Goal: Information Seeking & Learning: Learn about a topic

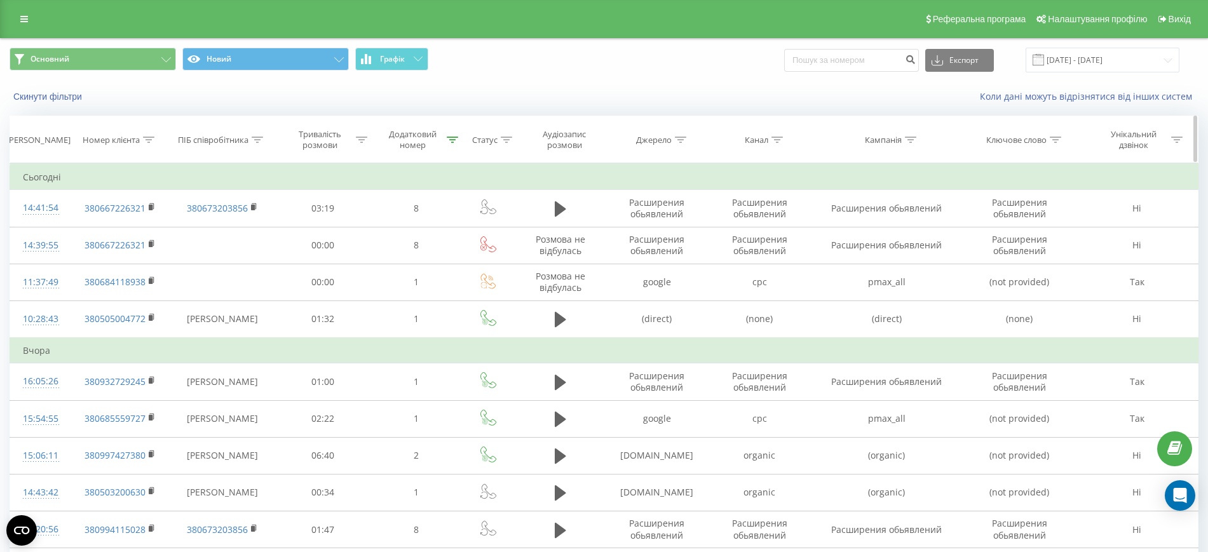
click at [149, 141] on icon at bounding box center [148, 140] width 11 height 6
click at [156, 231] on input "text" at bounding box center [120, 231] width 112 height 22
paste input "0668714278"
click at [68, 230] on input "0668714278" at bounding box center [120, 231] width 112 height 22
type input "380668714278"
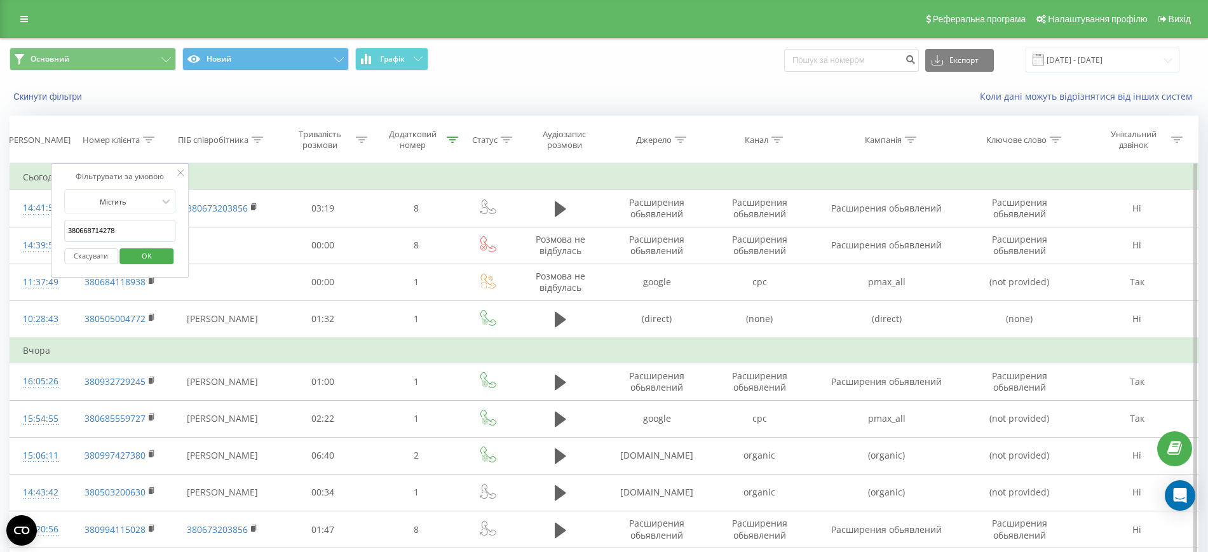
click at [127, 250] on button "OK" at bounding box center [147, 256] width 54 height 16
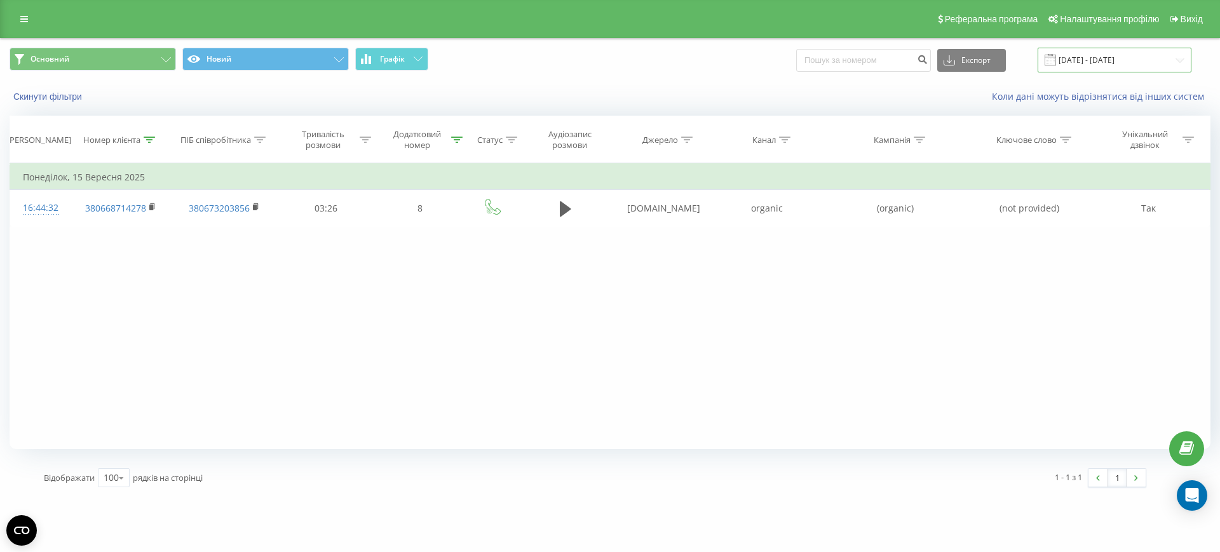
click at [1070, 61] on input "[DATE] - [DATE]" at bounding box center [1114, 60] width 154 height 25
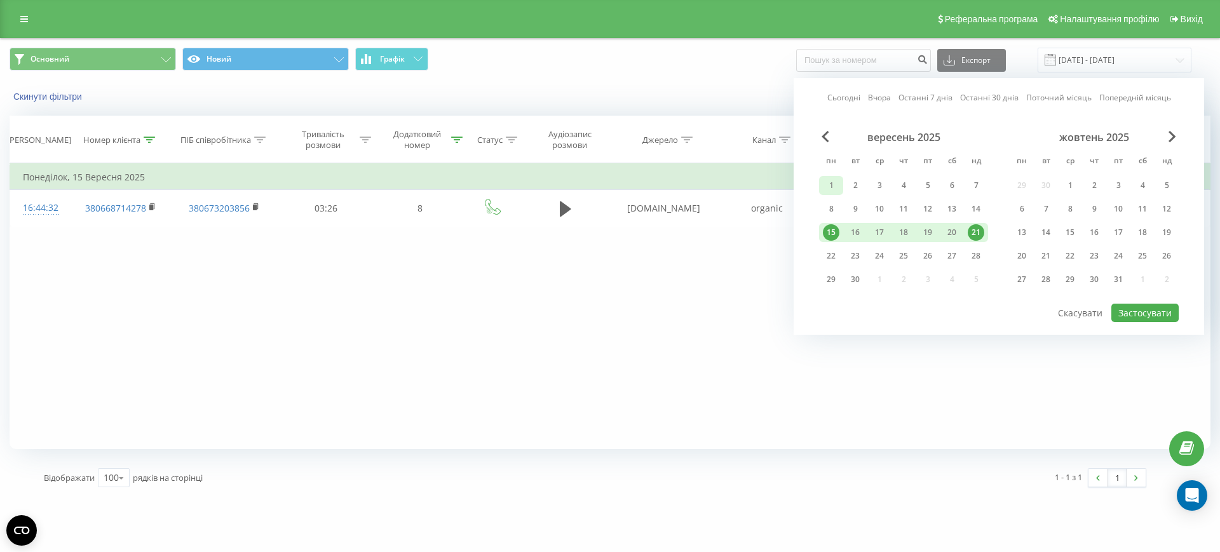
click at [834, 179] on div "1" at bounding box center [831, 185] width 17 height 17
click at [982, 229] on div "21" at bounding box center [975, 232] width 17 height 17
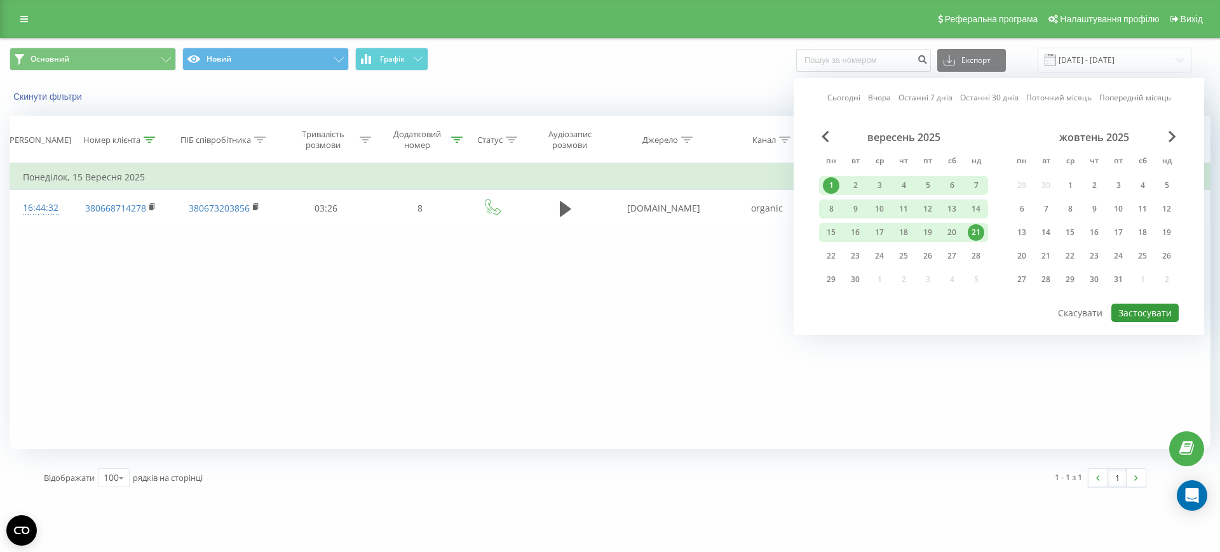
click at [1138, 307] on button "Застосувати" at bounding box center [1144, 313] width 67 height 18
type input "01.09.2025 - 21.09.2025"
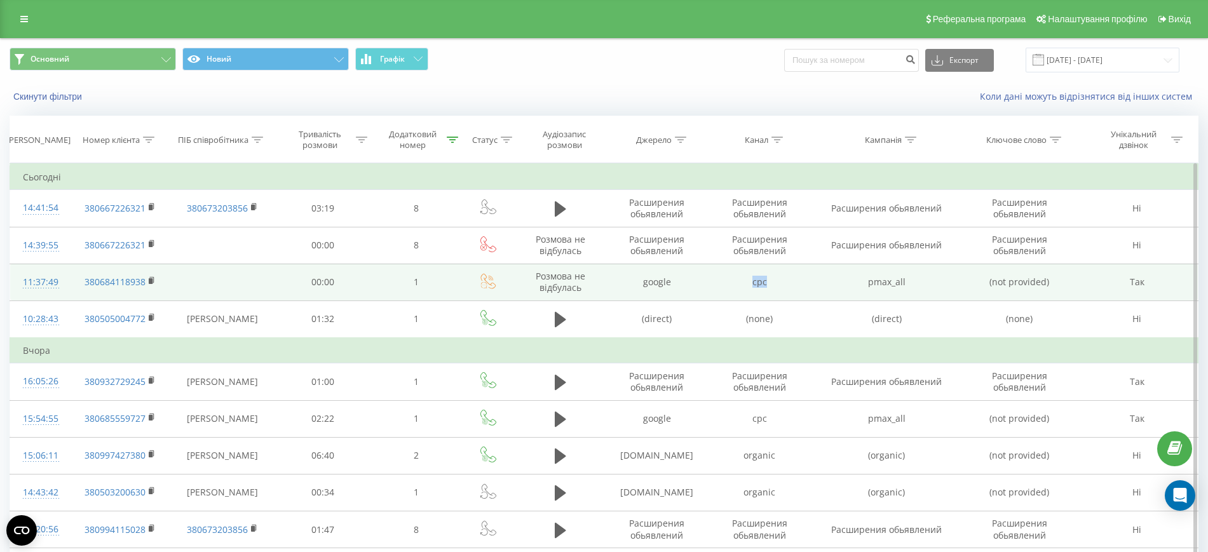
drag, startPoint x: 753, startPoint y: 285, endPoint x: 765, endPoint y: 283, distance: 12.1
click at [765, 283] on td "cpc" at bounding box center [759, 282] width 102 height 37
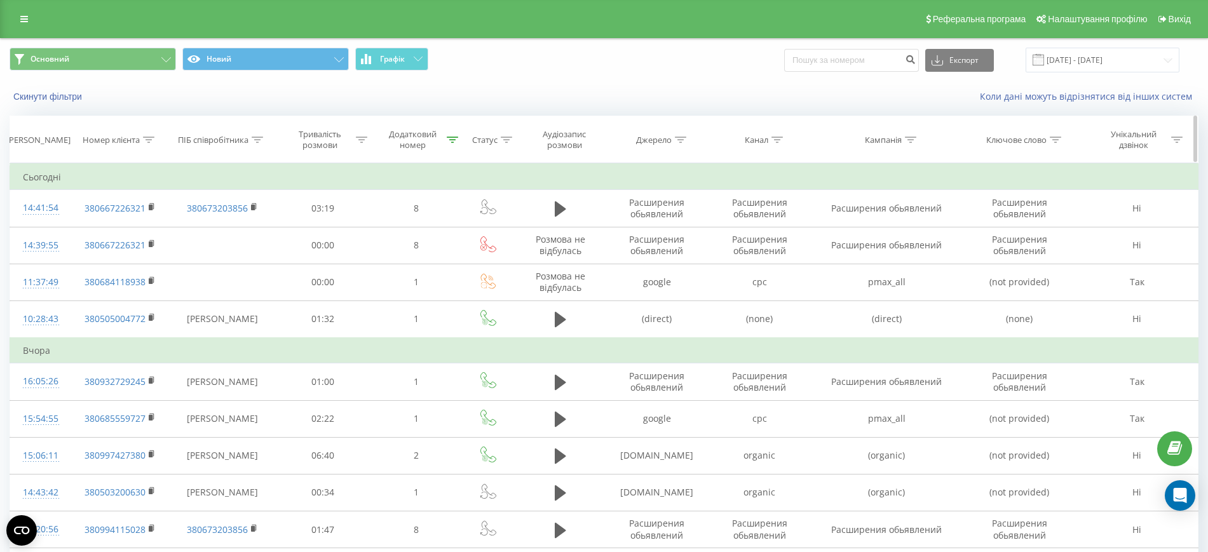
click at [774, 135] on div at bounding box center [776, 140] width 11 height 11
click at [747, 226] on input "text" at bounding box center [759, 231] width 112 height 22
paste input "cpc"
type input "cpc"
click at [789, 256] on span "OK" at bounding box center [787, 256] width 36 height 20
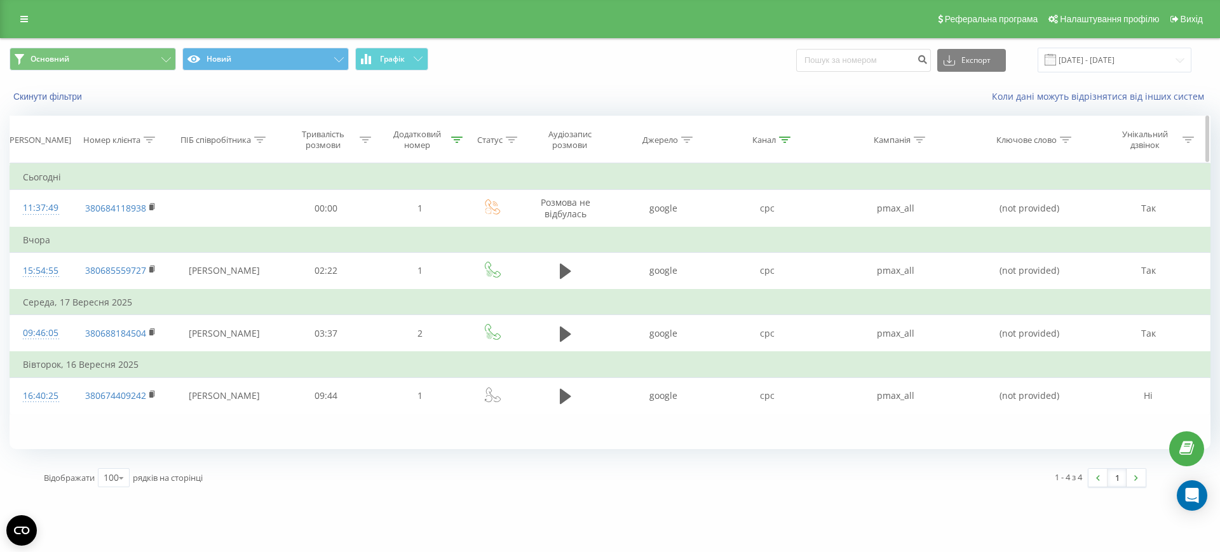
click at [462, 137] on icon at bounding box center [457, 140] width 11 height 6
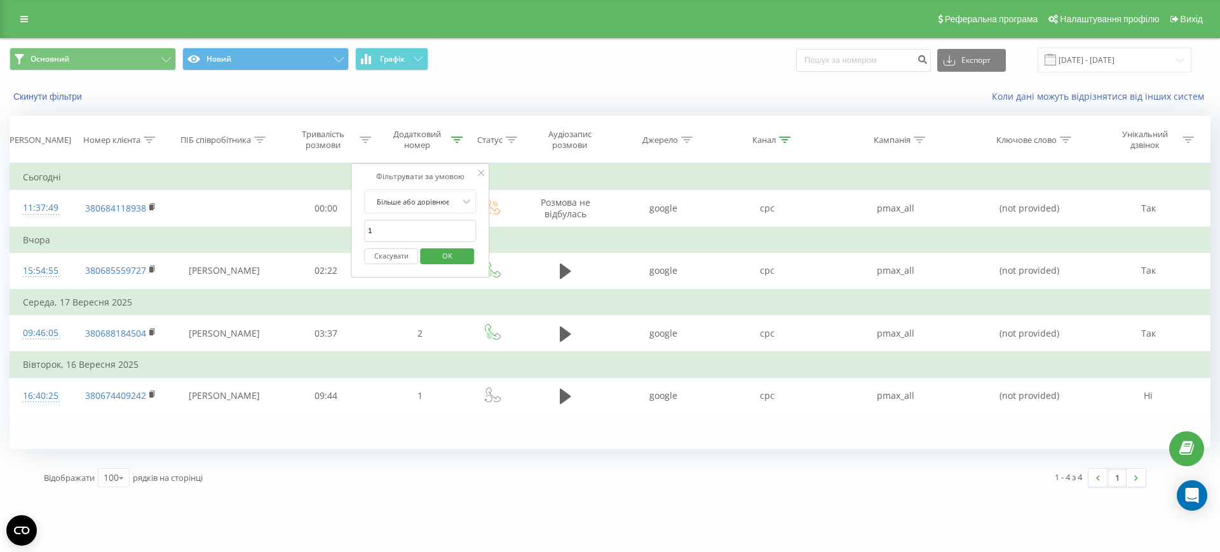
click at [382, 255] on button "Скасувати" at bounding box center [391, 256] width 54 height 16
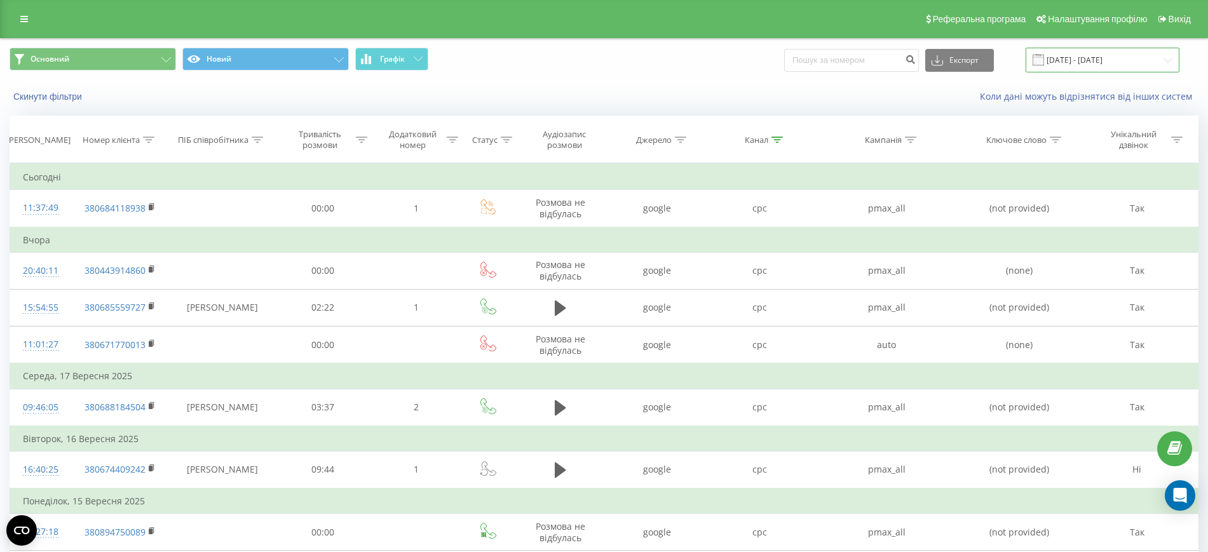
click at [1121, 57] on input "[DATE] - [DATE]" at bounding box center [1102, 60] width 154 height 25
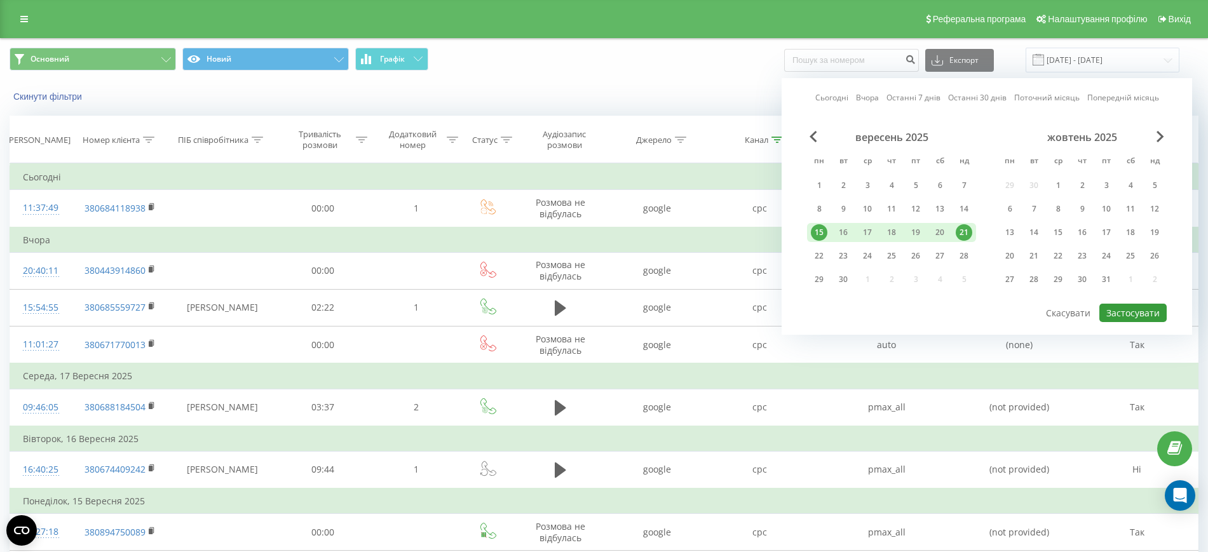
click at [1124, 307] on button "Застосувати" at bounding box center [1132, 313] width 67 height 18
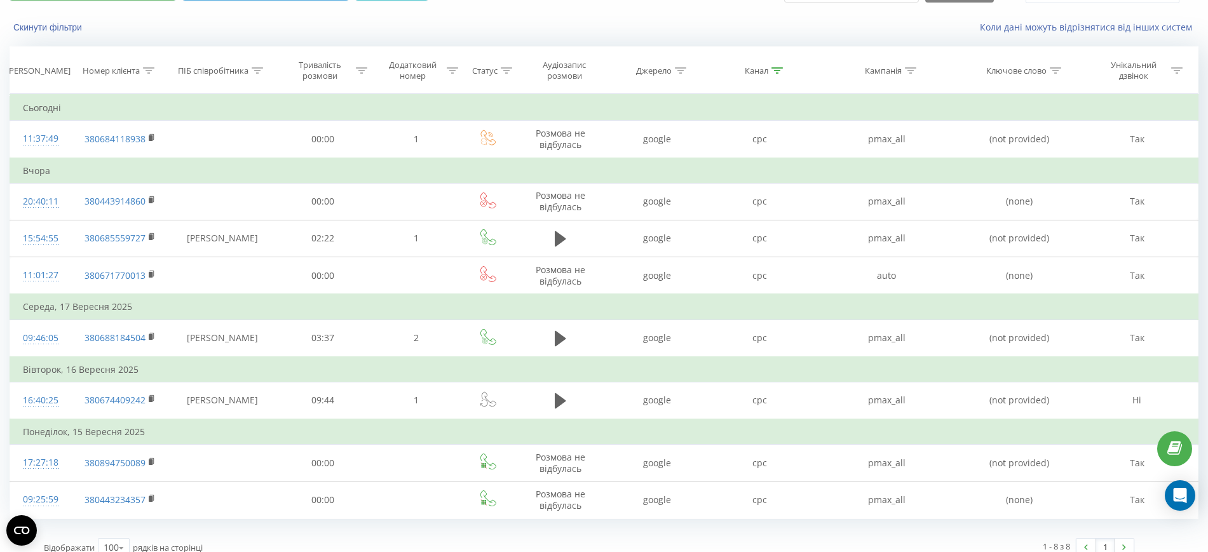
scroll to position [84, 0]
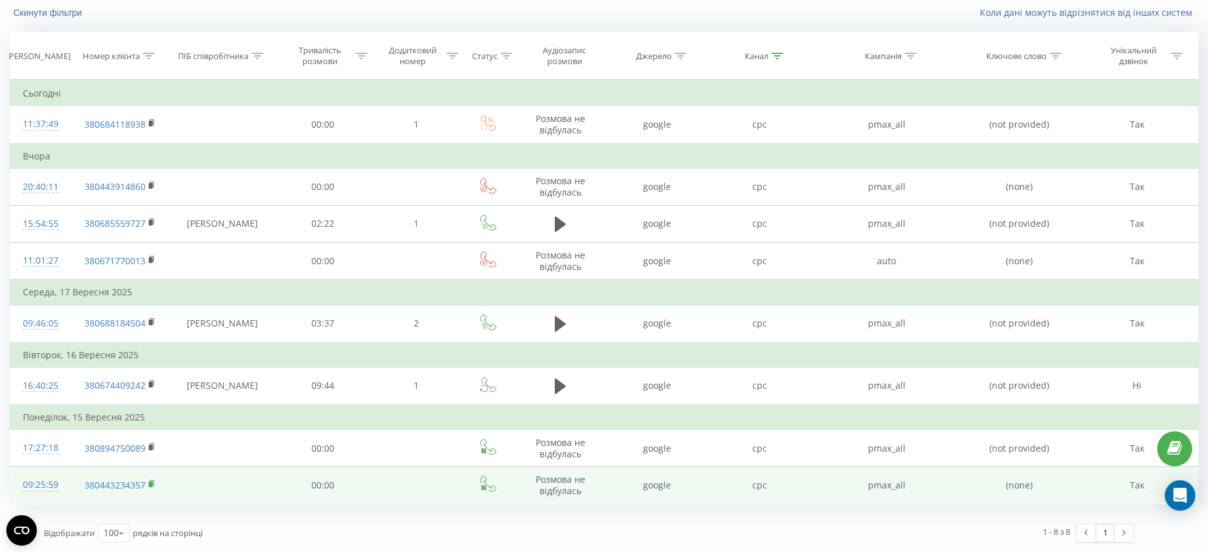
click at [152, 480] on icon at bounding box center [151, 483] width 4 height 6
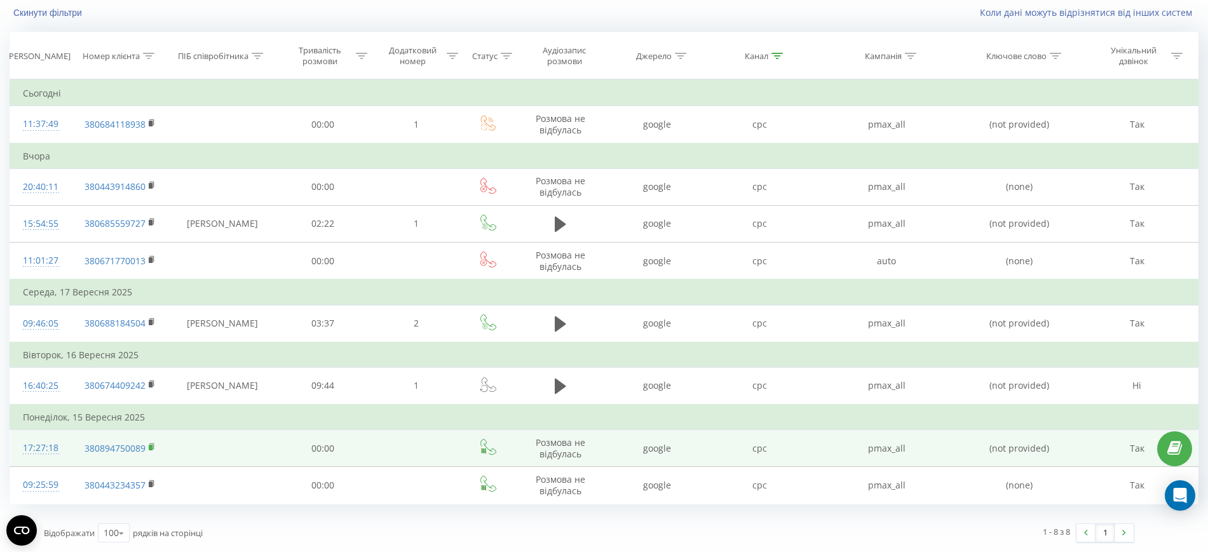
click at [151, 447] on rect at bounding box center [151, 448] width 4 height 6
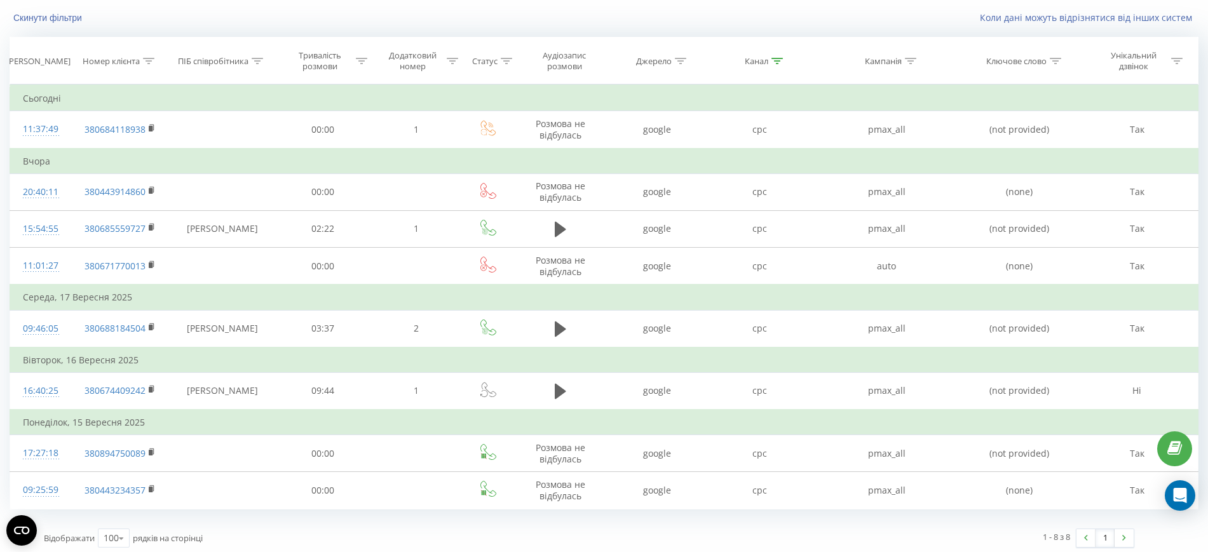
scroll to position [79, 0]
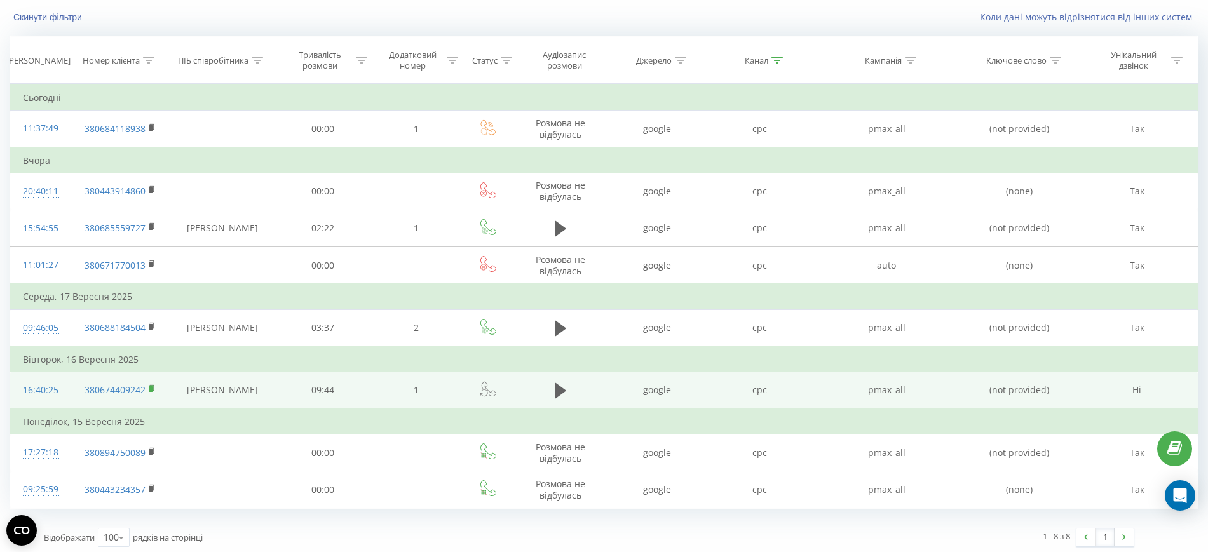
click at [149, 392] on icon at bounding box center [152, 388] width 7 height 9
click at [150, 389] on rect at bounding box center [151, 389] width 4 height 6
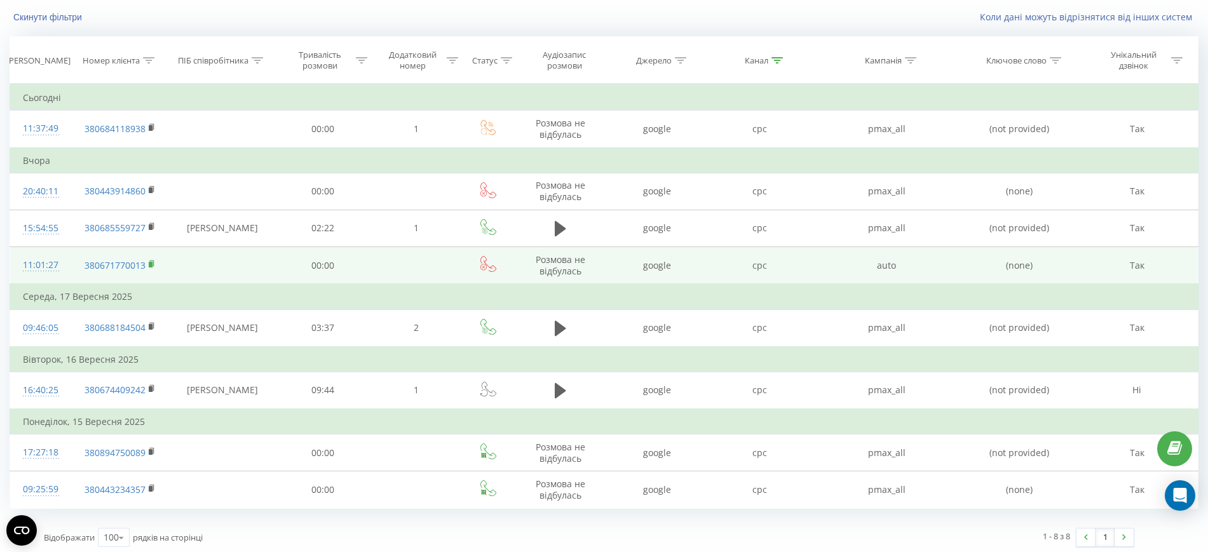
click at [152, 263] on rect at bounding box center [151, 265] width 4 height 6
click at [152, 260] on icon at bounding box center [152, 264] width 7 height 9
click at [151, 263] on rect at bounding box center [151, 265] width 4 height 6
click at [150, 264] on rect at bounding box center [151, 265] width 4 height 6
click at [44, 265] on div "11:01:27" at bounding box center [40, 265] width 35 height 25
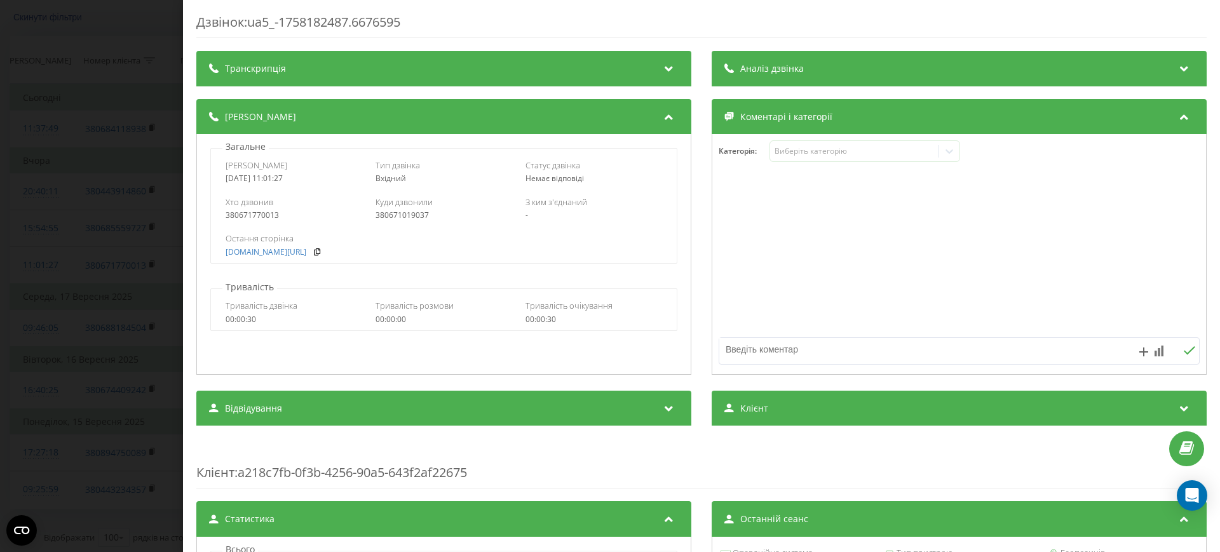
click at [170, 199] on div "Дзвінок : ua5_-1758182487.6676595 Транскрипція Для AI-аналізу майбутніх дзвінкі…" at bounding box center [610, 276] width 1220 height 552
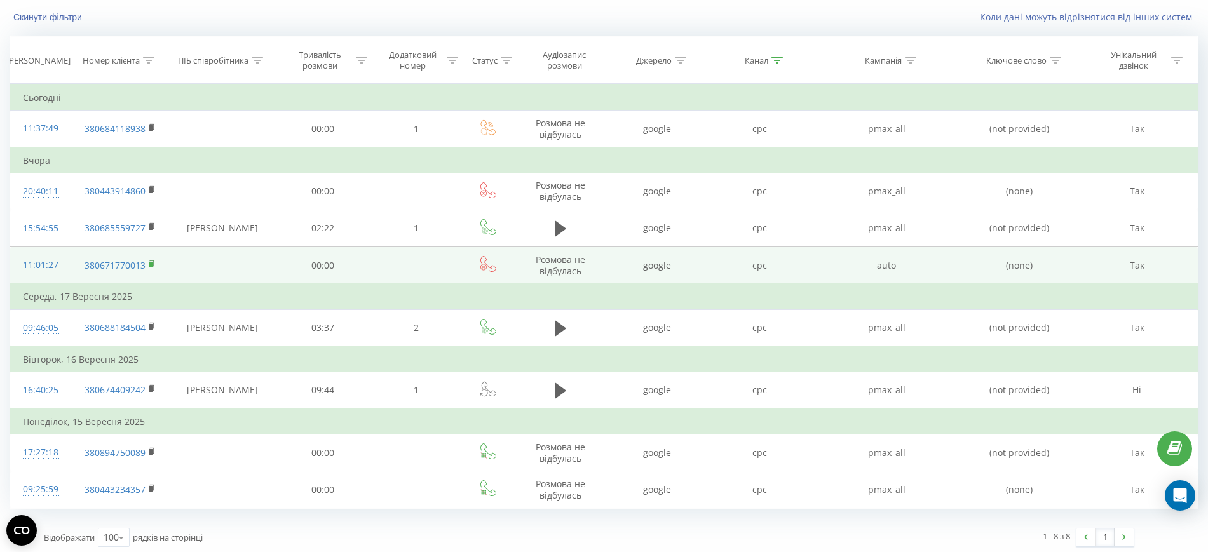
click at [149, 264] on rect at bounding box center [151, 265] width 4 height 6
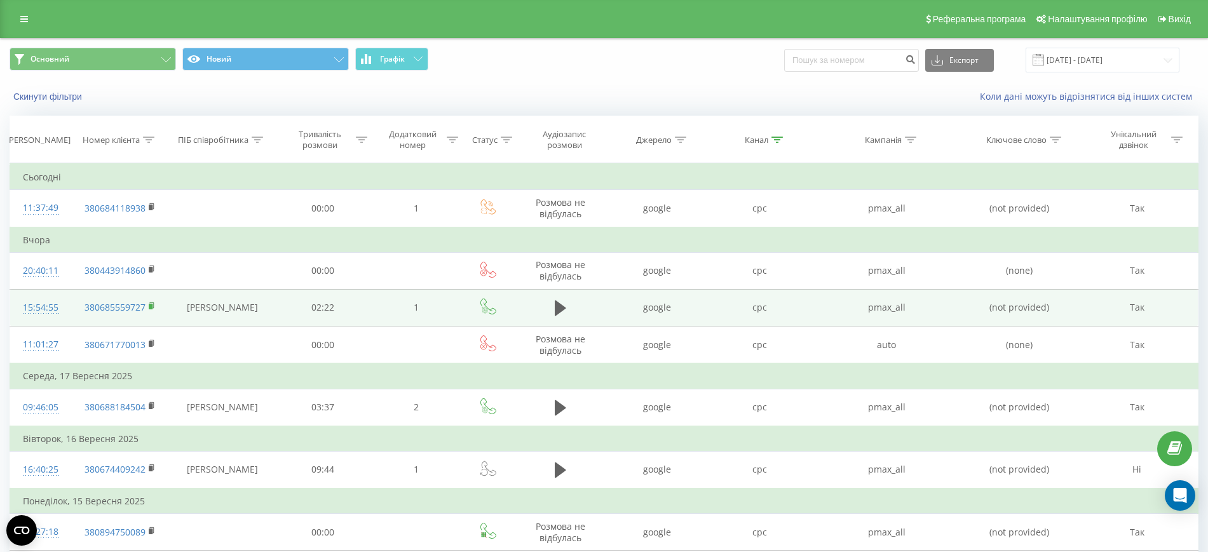
click at [150, 305] on rect at bounding box center [151, 307] width 4 height 6
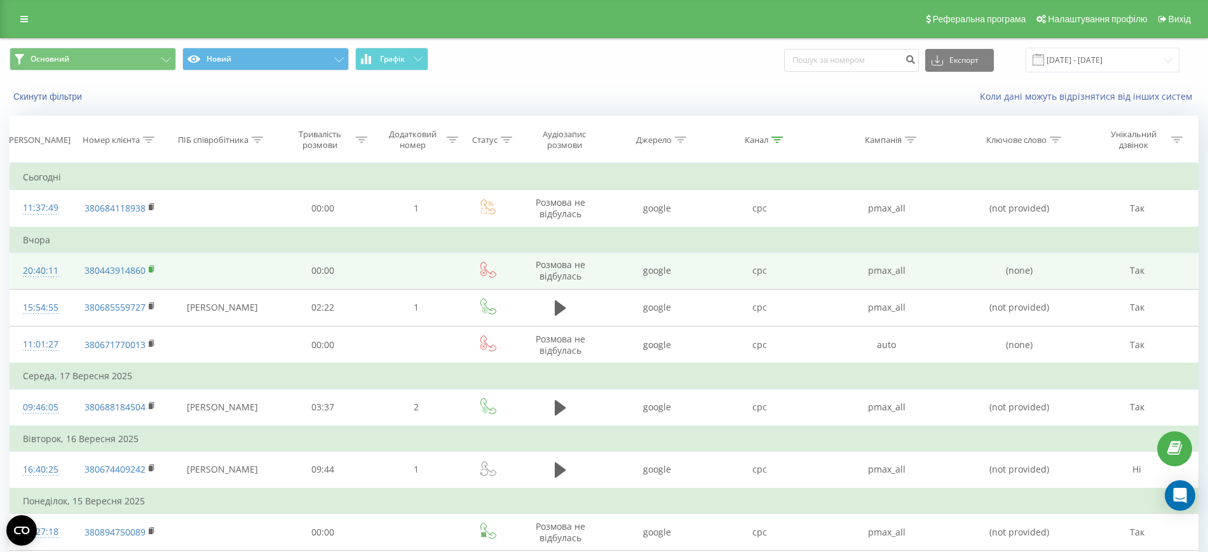
click at [151, 265] on icon at bounding box center [152, 269] width 7 height 9
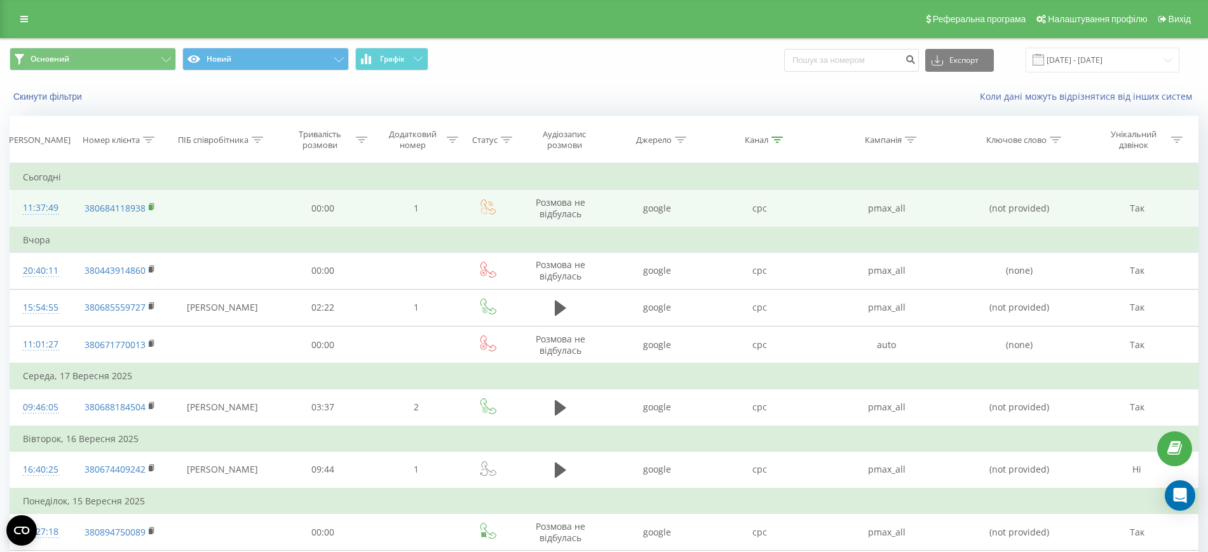
click at [151, 208] on rect at bounding box center [151, 208] width 4 height 6
click at [151, 204] on icon at bounding box center [152, 207] width 7 height 9
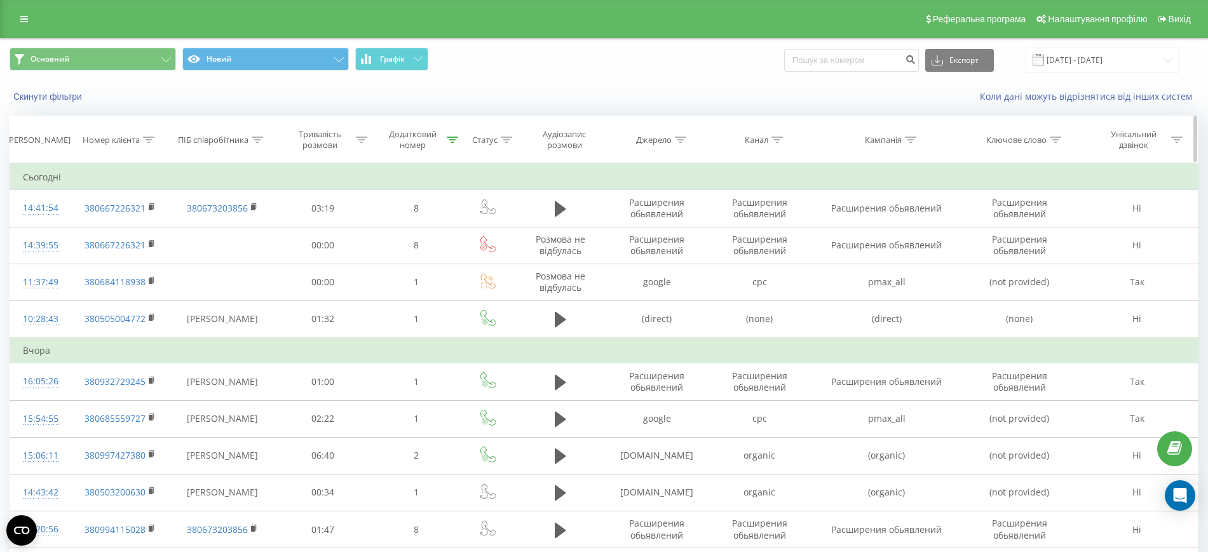
click at [151, 133] on th "Номер клієнта" at bounding box center [120, 139] width 98 height 47
click at [151, 137] on icon at bounding box center [148, 140] width 11 height 6
click at [166, 231] on input "text" at bounding box center [120, 231] width 112 height 22
paste input "380443234357"
type input "380443234357"
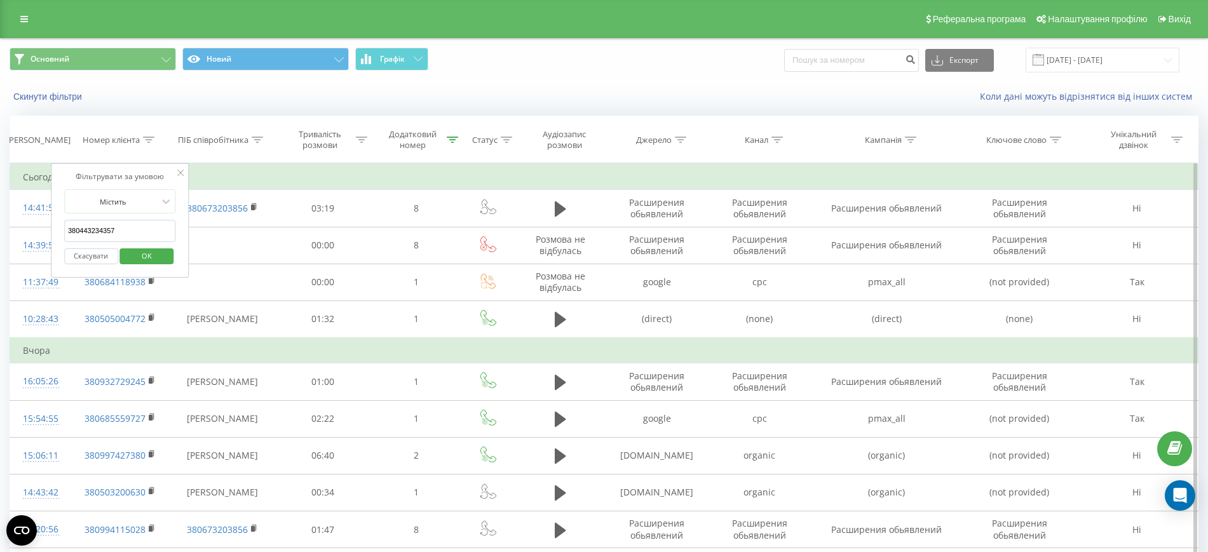
click at [165, 248] on button "OK" at bounding box center [147, 256] width 54 height 16
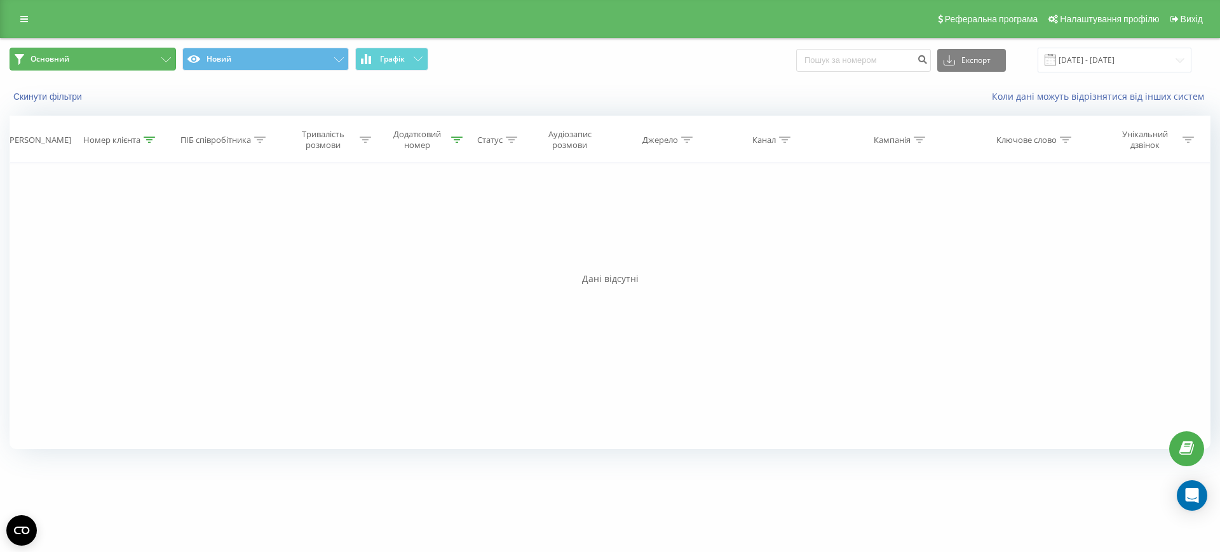
click at [159, 53] on button "Основний" at bounding box center [93, 59] width 166 height 23
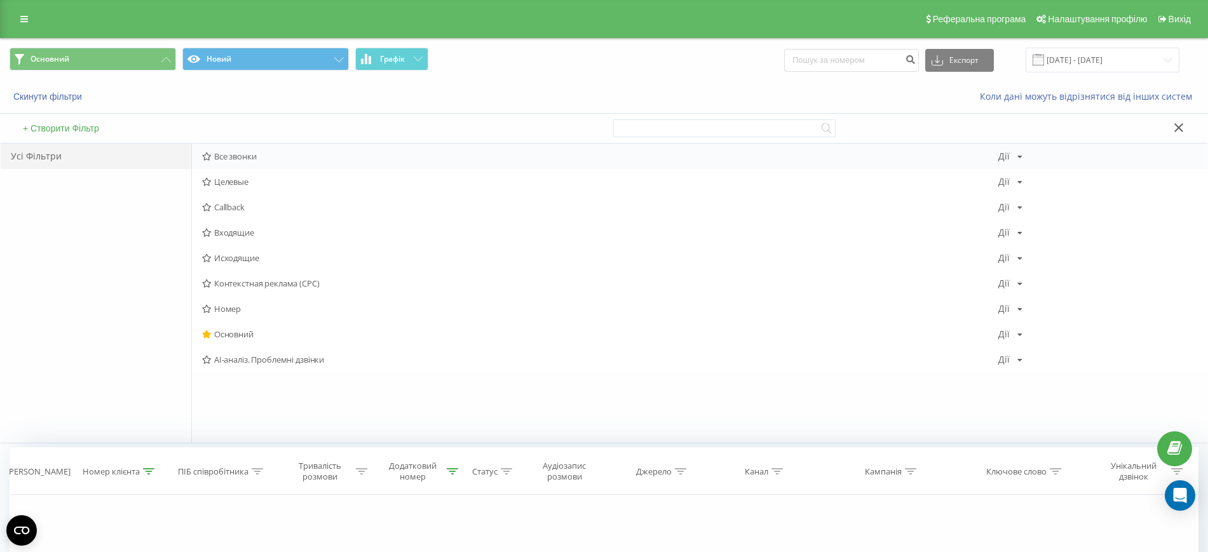
click at [238, 159] on span "Все звонки" at bounding box center [600, 156] width 796 height 9
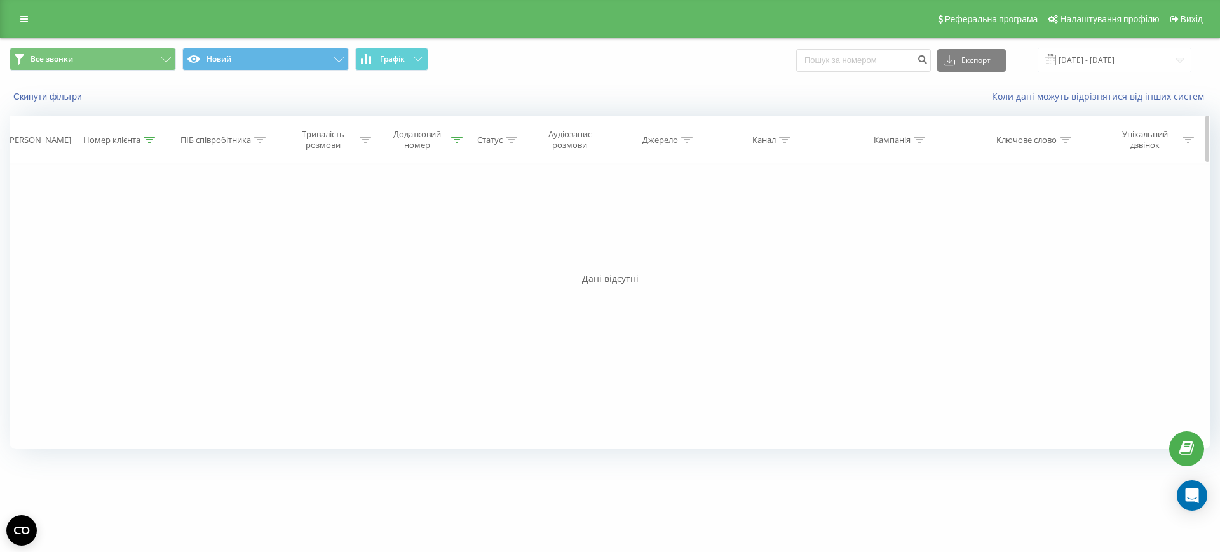
click at [454, 140] on icon at bounding box center [456, 140] width 11 height 6
click at [391, 260] on button "Скасувати" at bounding box center [391, 256] width 54 height 16
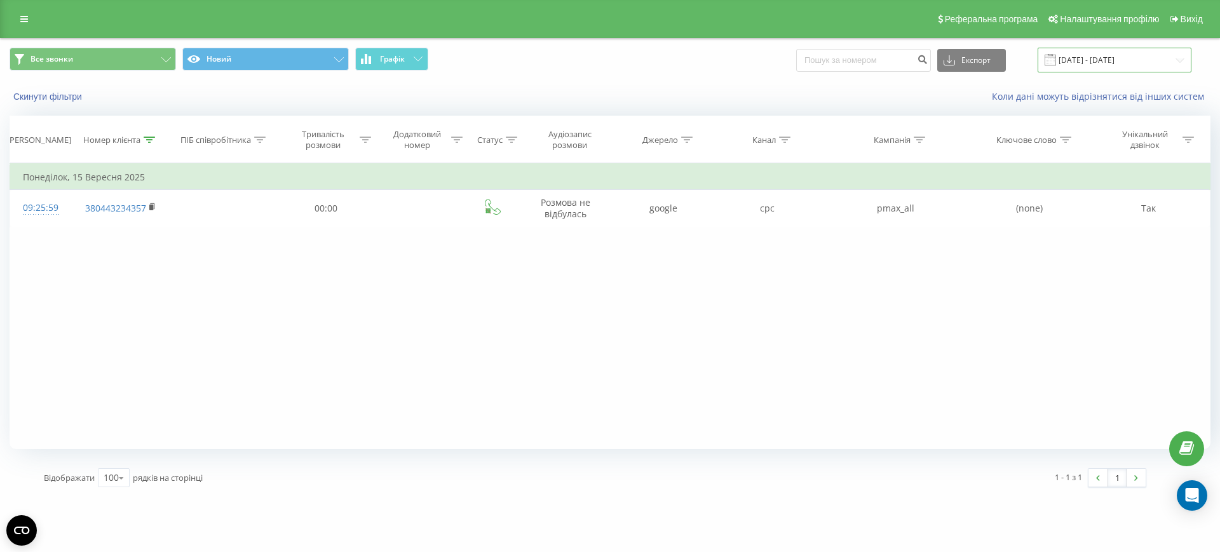
click at [1113, 57] on input "[DATE] - [DATE]" at bounding box center [1114, 60] width 154 height 25
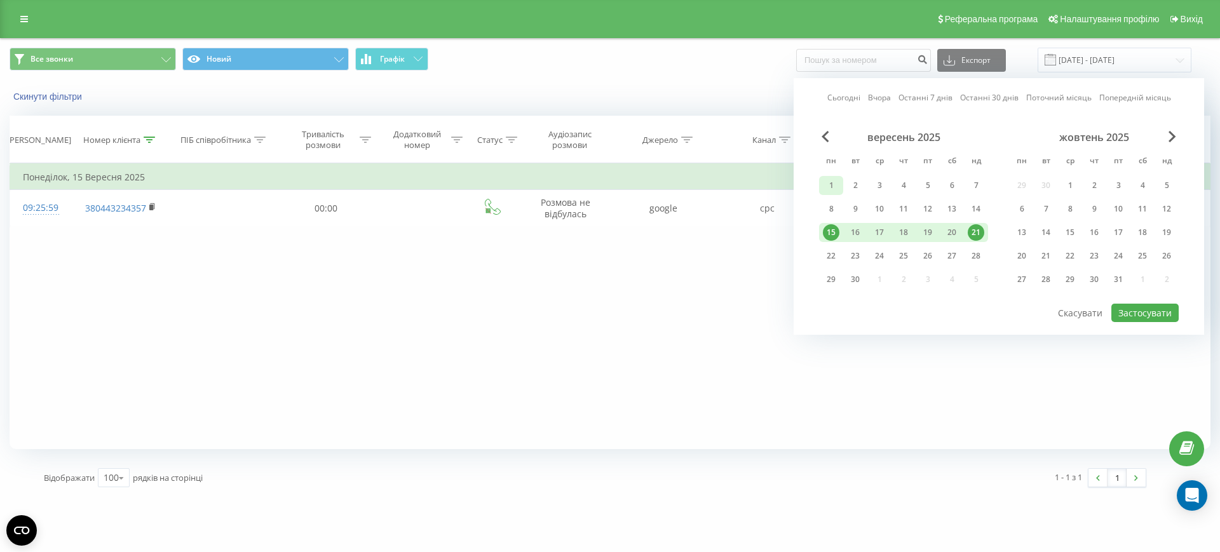
click at [828, 182] on div "1" at bounding box center [831, 185] width 17 height 17
click at [986, 227] on div "21" at bounding box center [976, 232] width 24 height 19
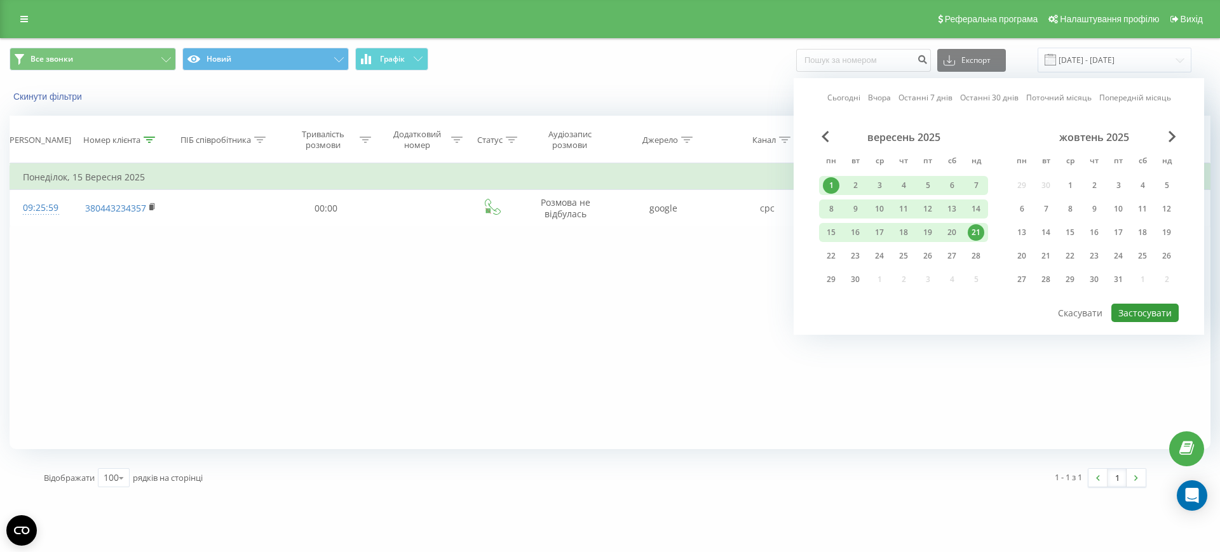
click at [1126, 314] on button "Застосувати" at bounding box center [1144, 313] width 67 height 18
type input "01.09.2025 - 21.09.2025"
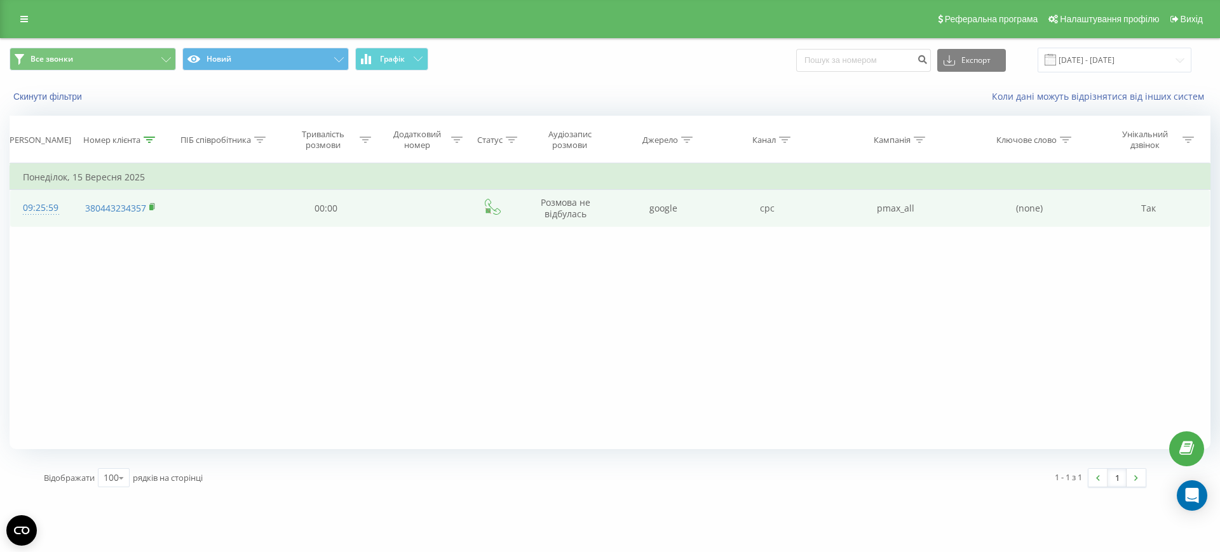
click at [151, 210] on icon at bounding box center [152, 207] width 7 height 9
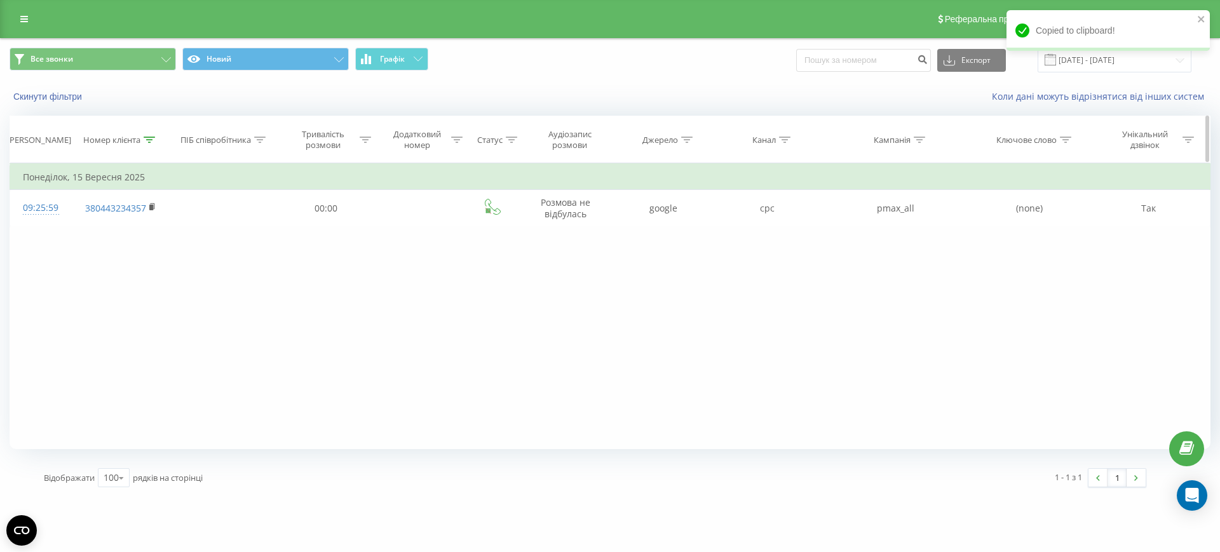
click at [147, 139] on icon at bounding box center [149, 140] width 11 height 6
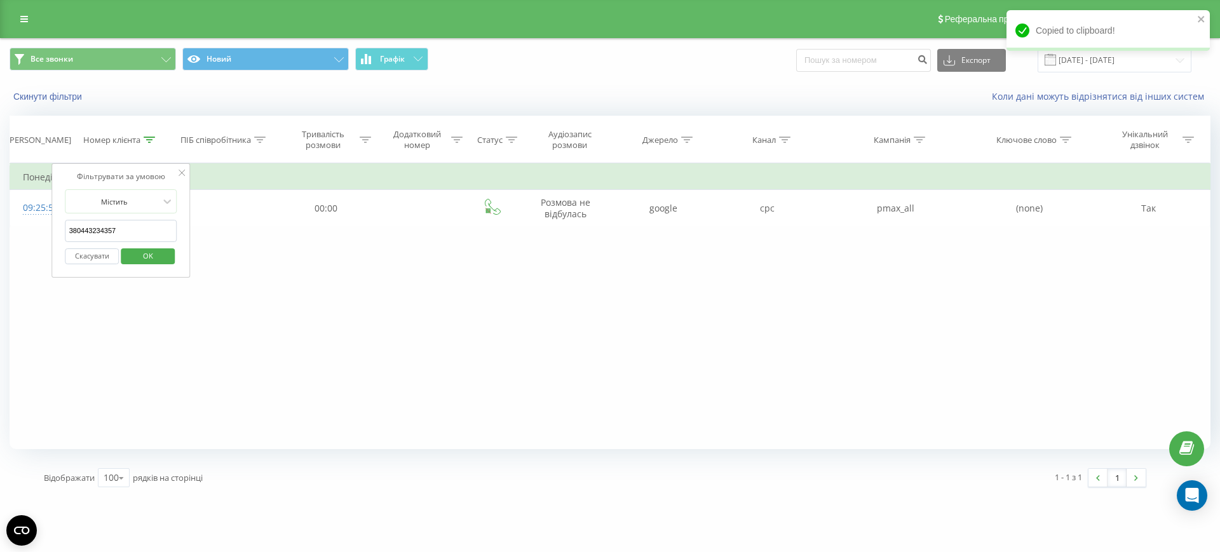
drag, startPoint x: 125, startPoint y: 231, endPoint x: 36, endPoint y: 234, distance: 89.6
click at [36, 234] on div "Фільтрувати за умовою Містить 380443234357 Скасувати OK Фільтрувати за умовою М…" at bounding box center [610, 306] width 1201 height 286
paste input "894750089"
click at [161, 257] on span "OK" at bounding box center [148, 256] width 36 height 20
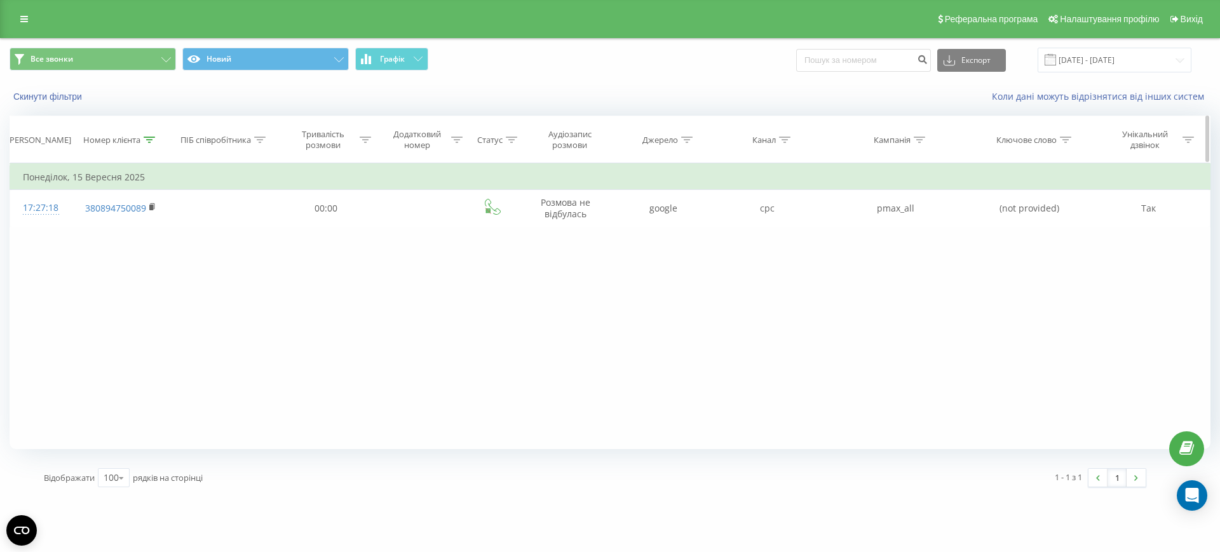
click at [149, 138] on icon at bounding box center [149, 140] width 11 height 6
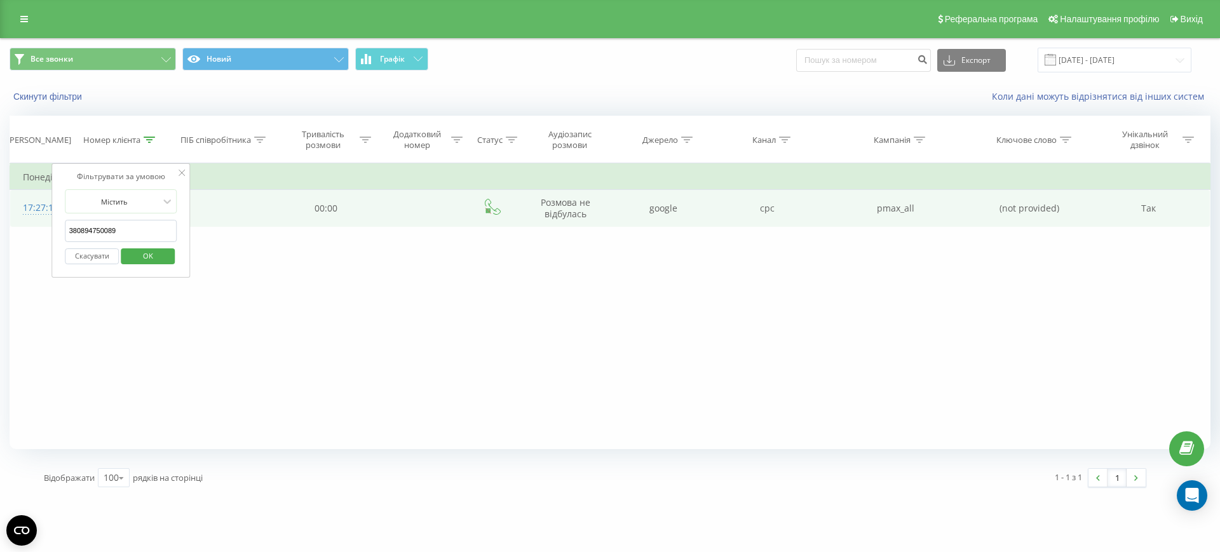
drag, startPoint x: 136, startPoint y: 225, endPoint x: 39, endPoint y: 222, distance: 97.2
click at [39, 222] on table "Фільтрувати за умовою Містить 380894750089 Скасувати OK Фільтрувати за умовою М…" at bounding box center [610, 195] width 1201 height 64
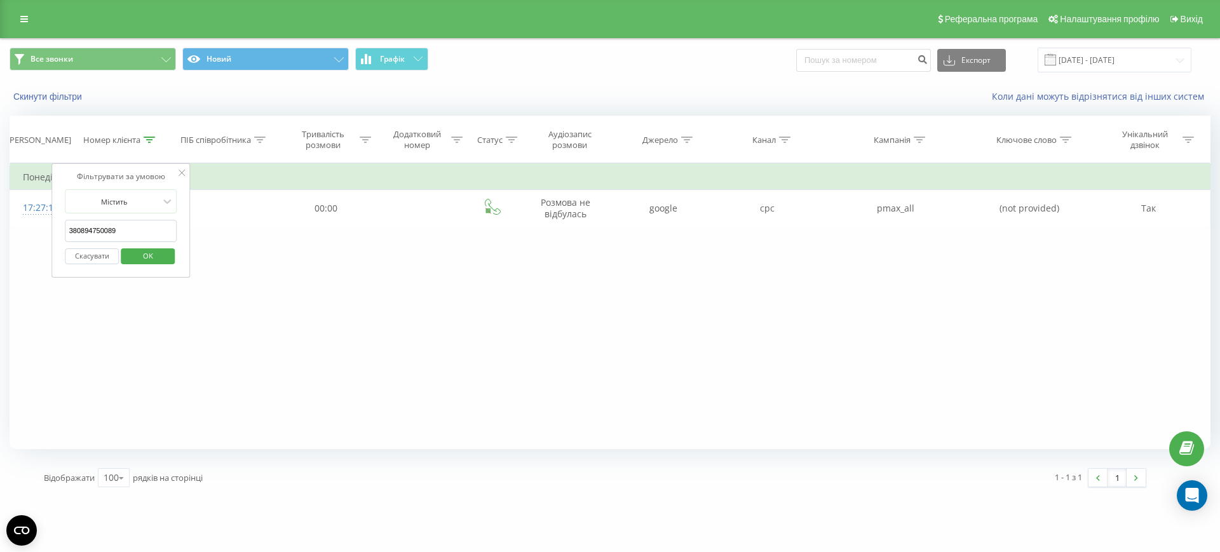
paste input "671770013"
type input "380671770013"
click at [131, 250] on span "OK" at bounding box center [148, 256] width 36 height 20
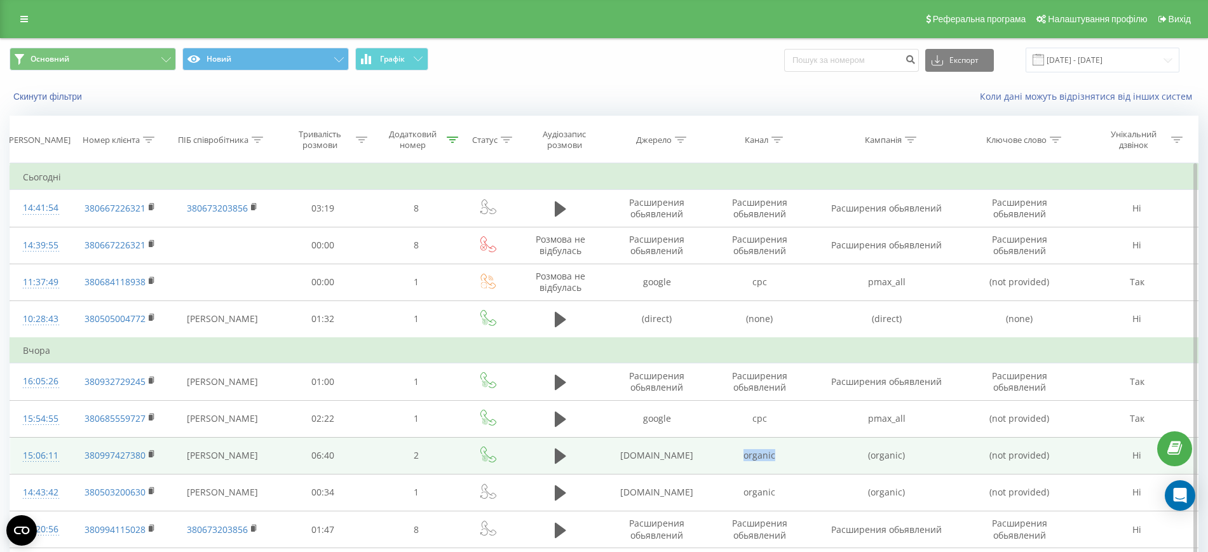
drag, startPoint x: 744, startPoint y: 457, endPoint x: 776, endPoint y: 464, distance: 32.5
click at [776, 464] on td "organic" at bounding box center [759, 455] width 102 height 37
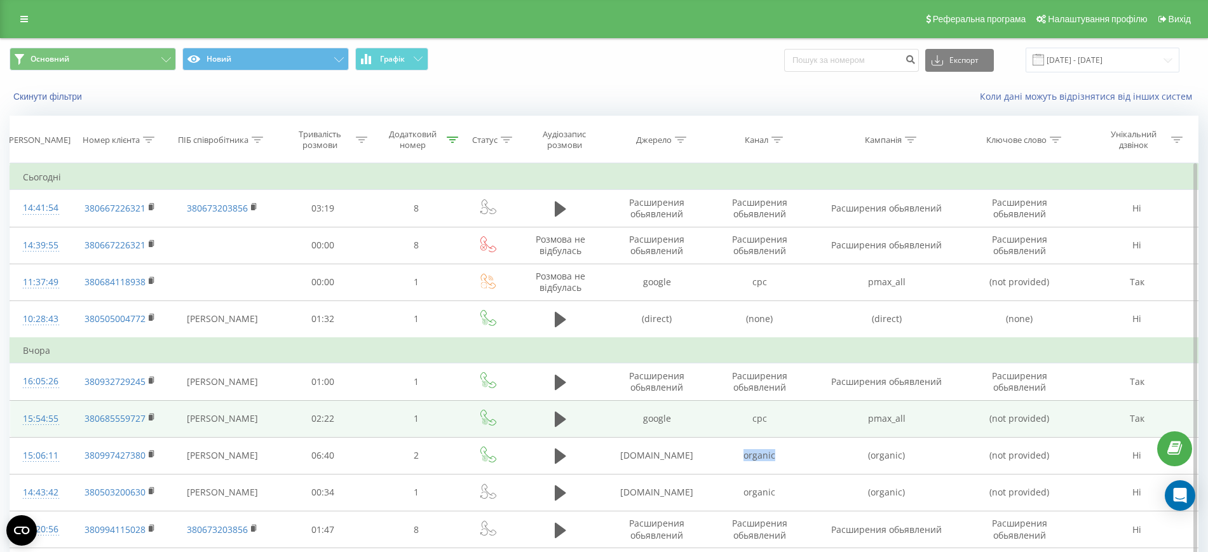
copy td "organic"
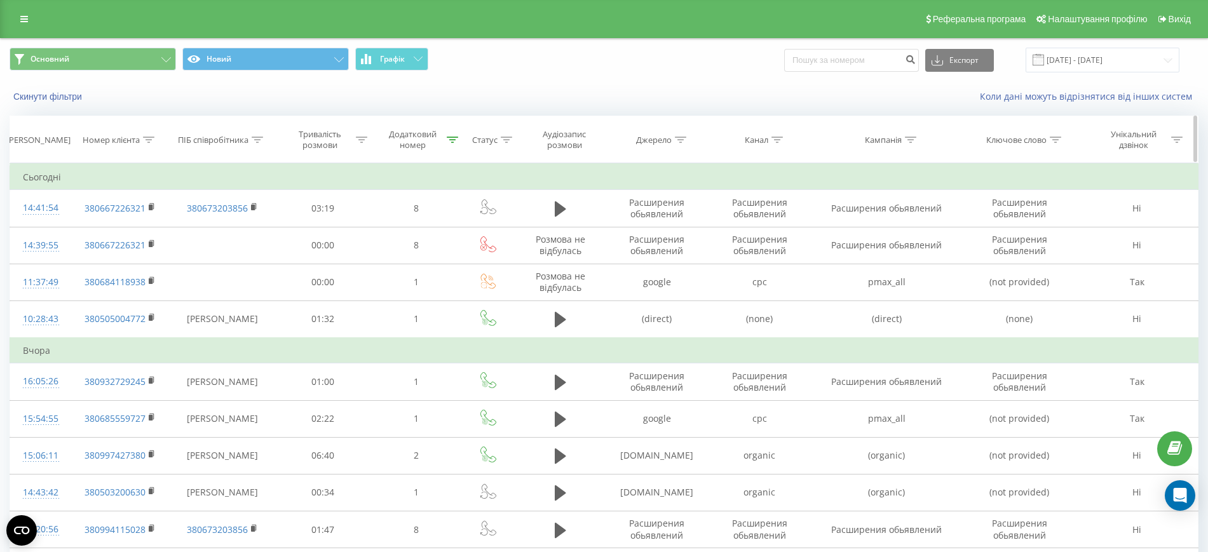
drag, startPoint x: 778, startPoint y: 139, endPoint x: 778, endPoint y: 147, distance: 7.6
click at [778, 140] on icon at bounding box center [776, 140] width 11 height 6
click at [775, 233] on input "text" at bounding box center [759, 231] width 112 height 22
paste input "organic"
type input "organic"
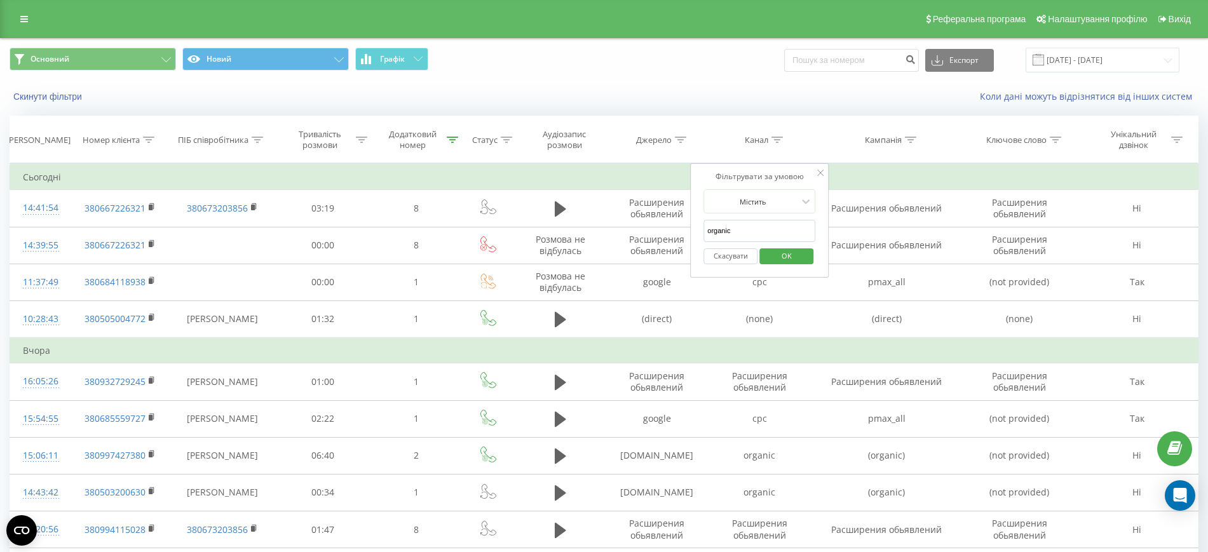
click at [797, 255] on span "OK" at bounding box center [787, 256] width 36 height 20
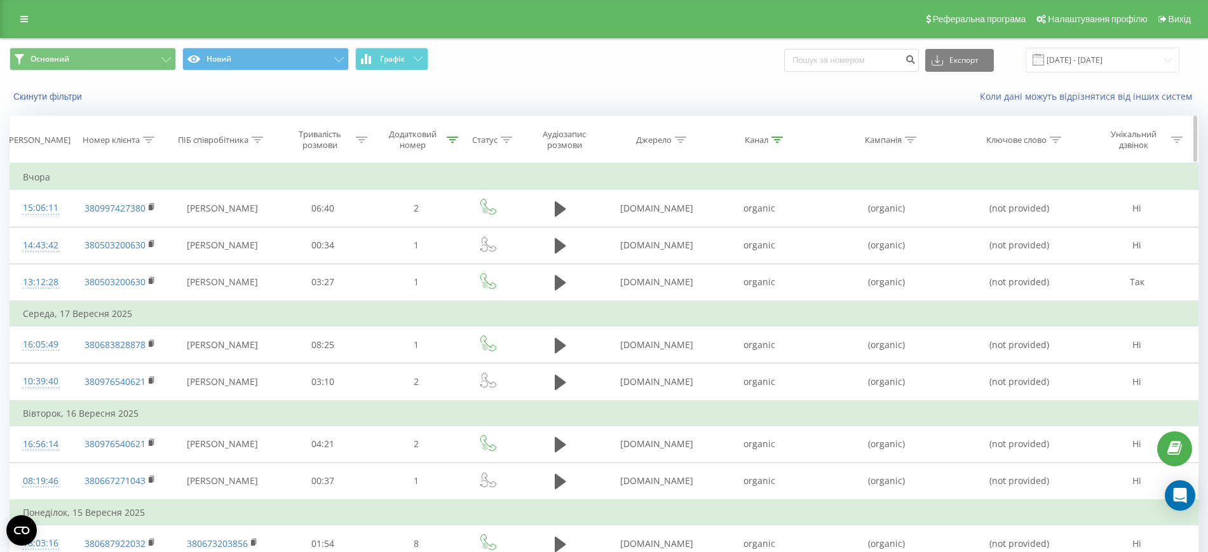
click at [452, 137] on icon at bounding box center [452, 140] width 11 height 6
click at [394, 253] on button "Скасувати" at bounding box center [387, 256] width 54 height 16
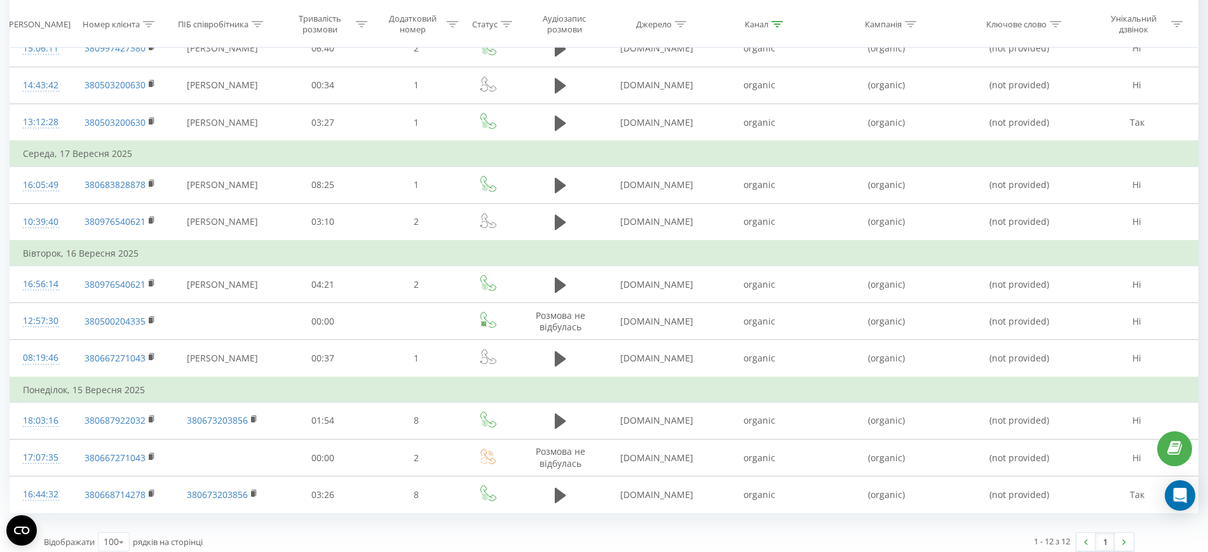
scroll to position [231, 0]
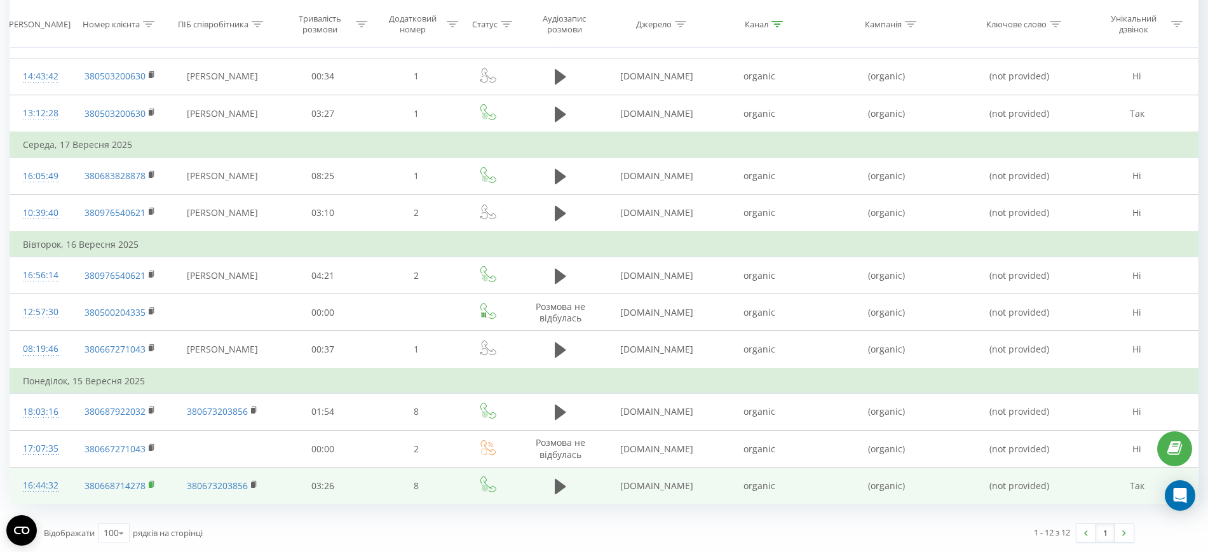
click at [151, 481] on icon at bounding box center [152, 484] width 7 height 9
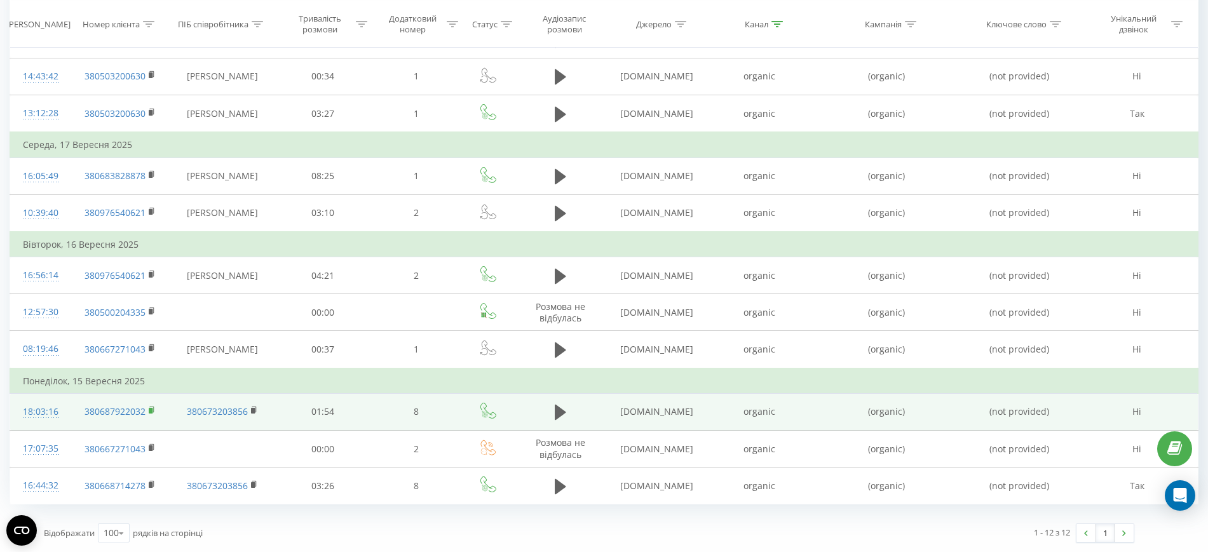
click at [151, 408] on rect at bounding box center [151, 411] width 4 height 6
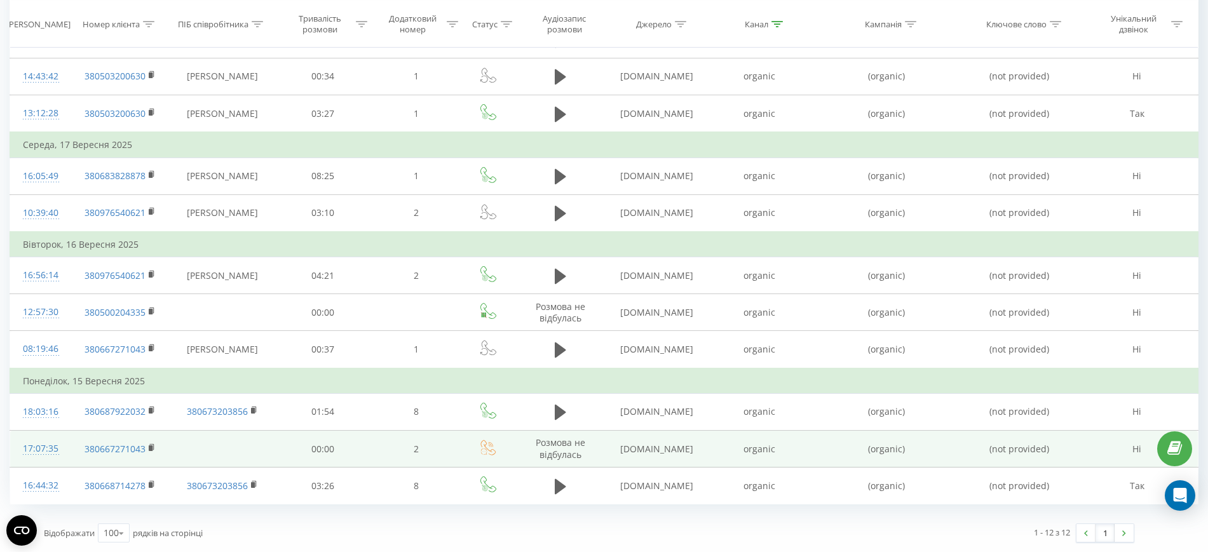
scroll to position [152, 0]
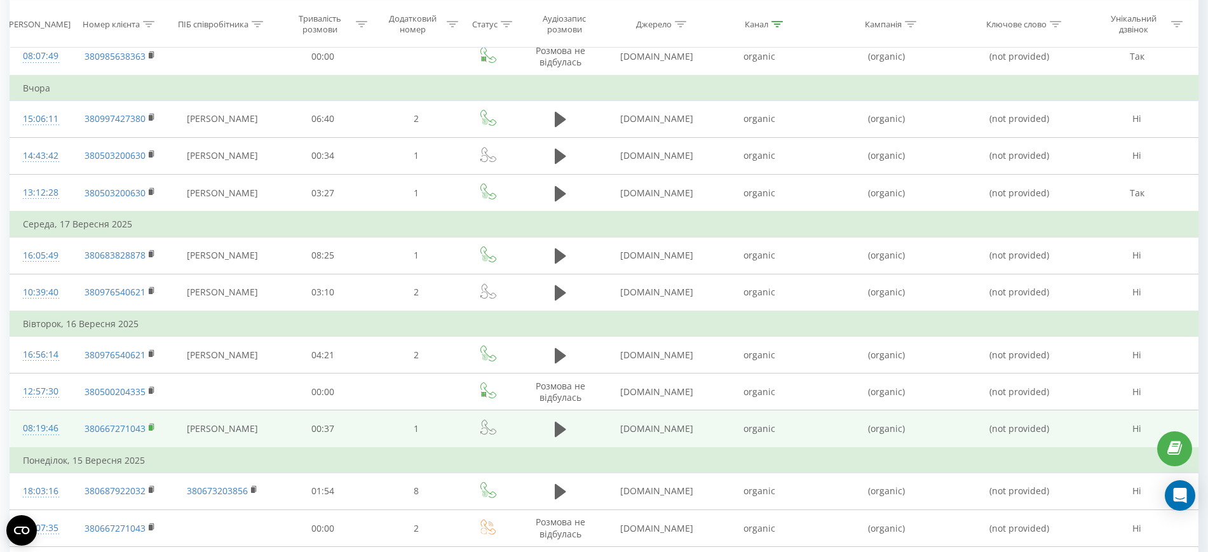
click at [149, 427] on rect at bounding box center [151, 428] width 4 height 6
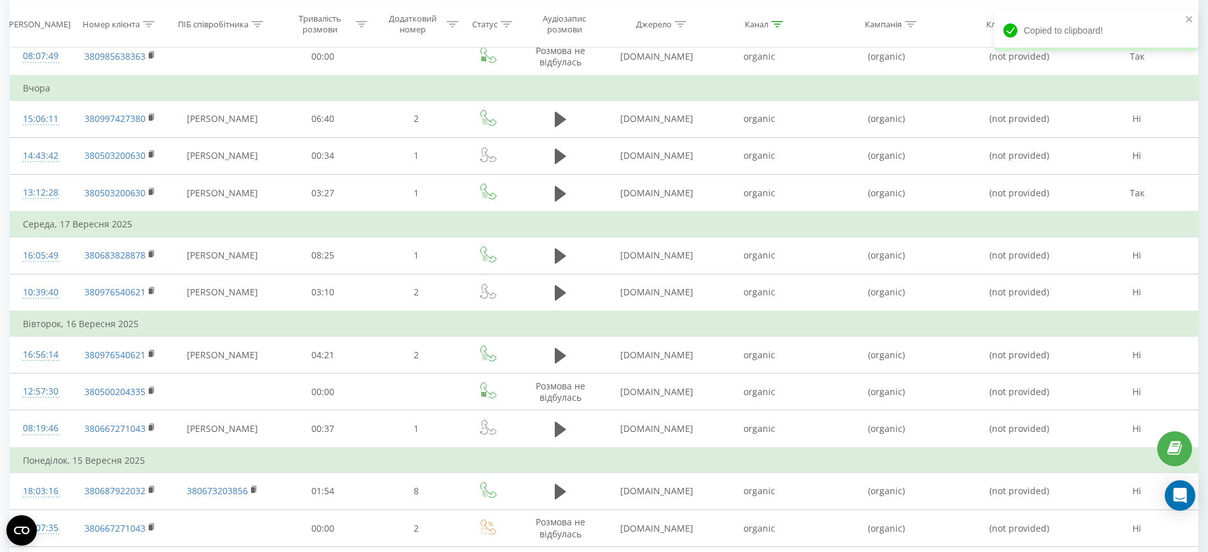
scroll to position [72, 0]
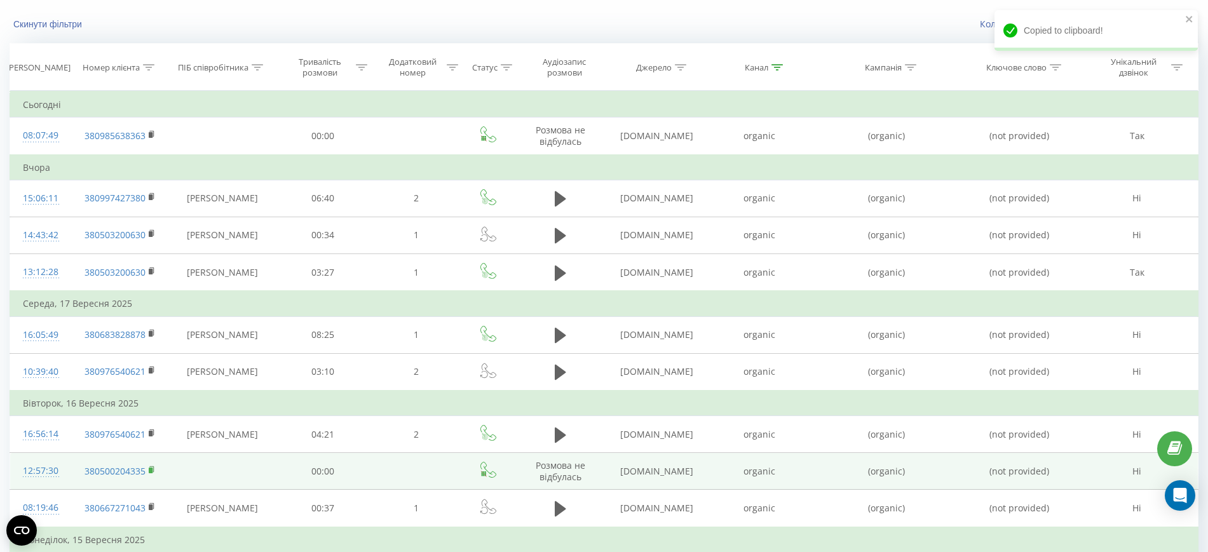
click at [153, 467] on icon at bounding box center [151, 469] width 4 height 6
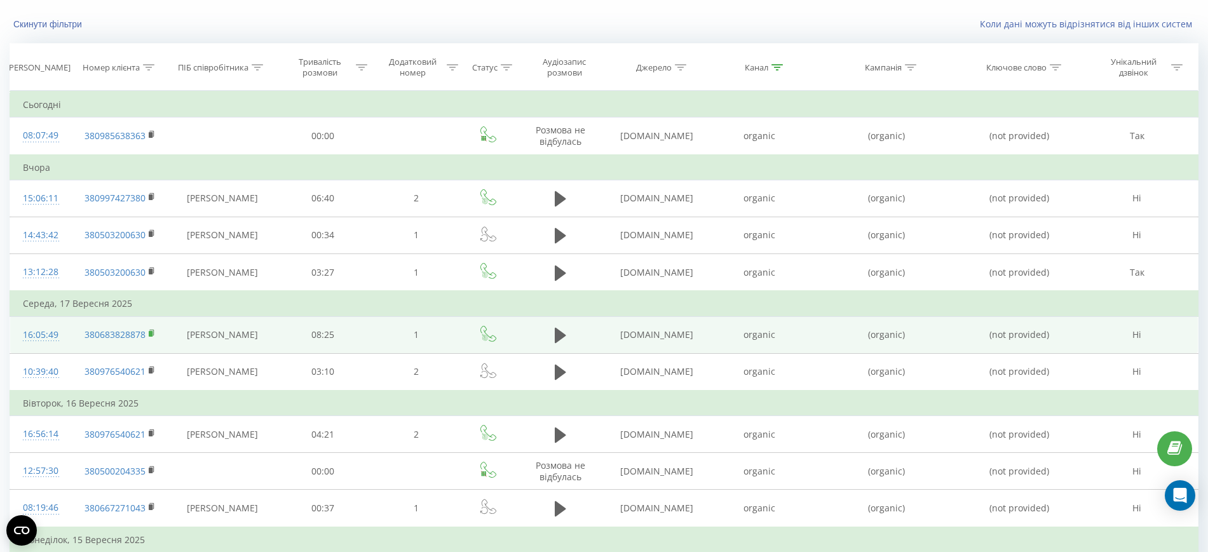
click at [151, 336] on rect at bounding box center [151, 334] width 4 height 6
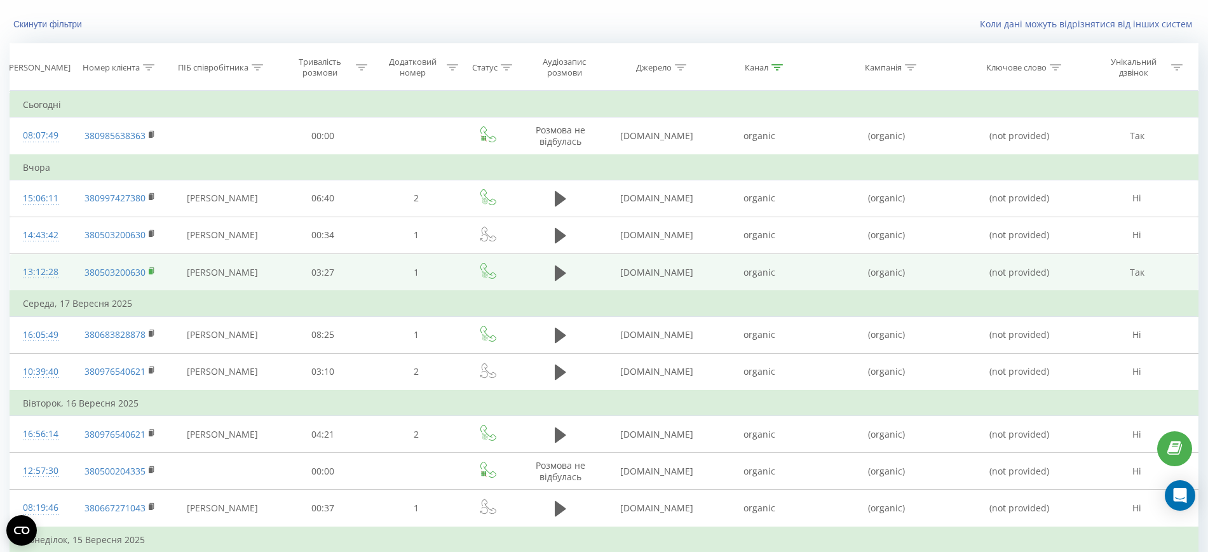
click at [152, 269] on rect at bounding box center [151, 272] width 4 height 6
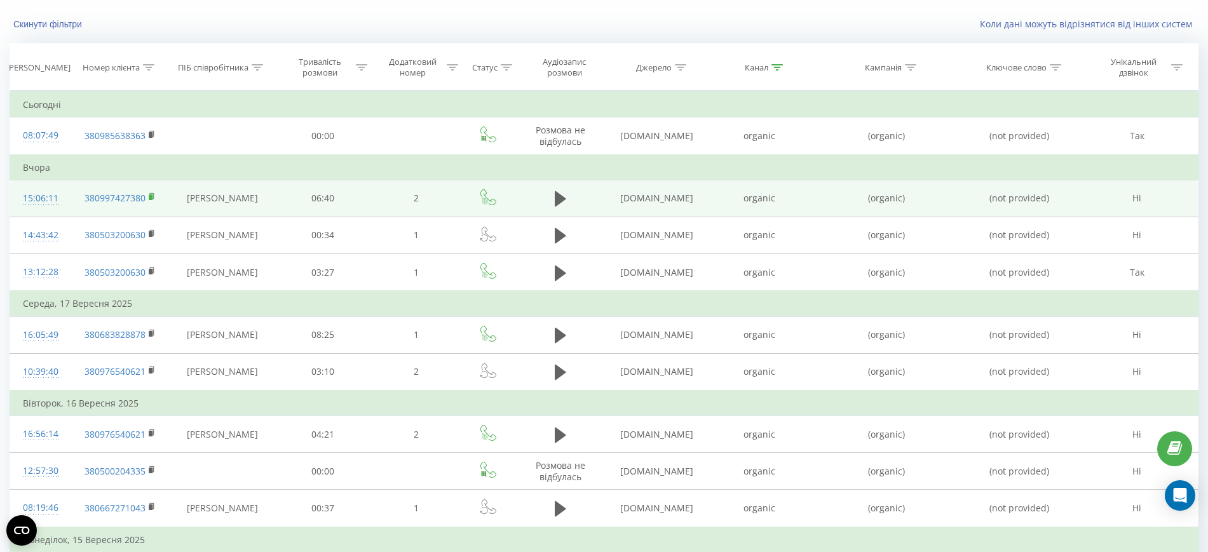
click at [152, 194] on icon at bounding box center [152, 196] width 7 height 9
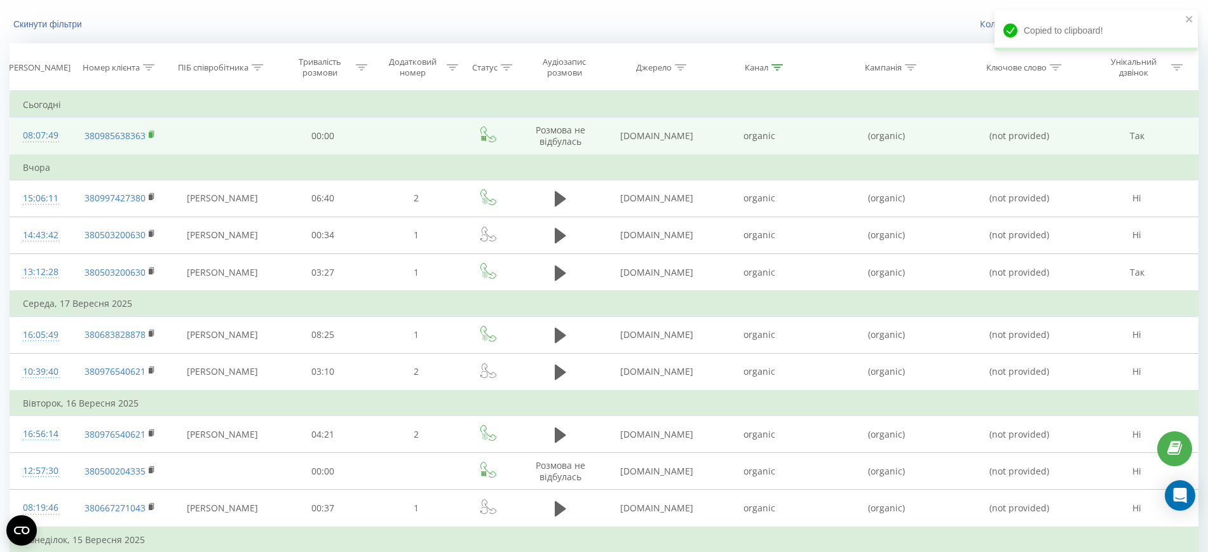
click at [151, 133] on rect at bounding box center [151, 135] width 4 height 6
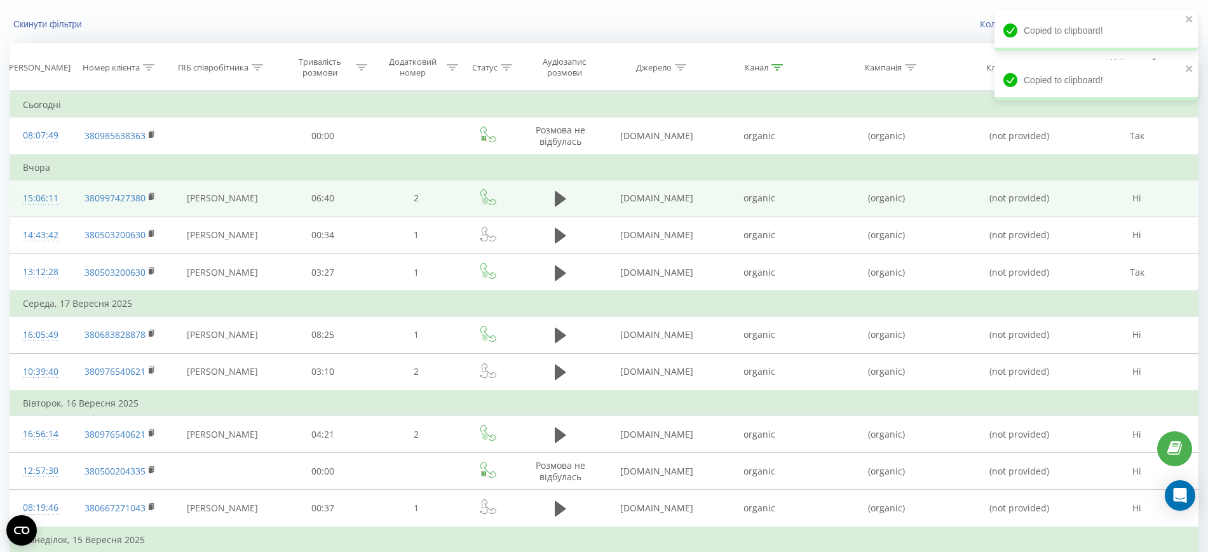
scroll to position [0, 0]
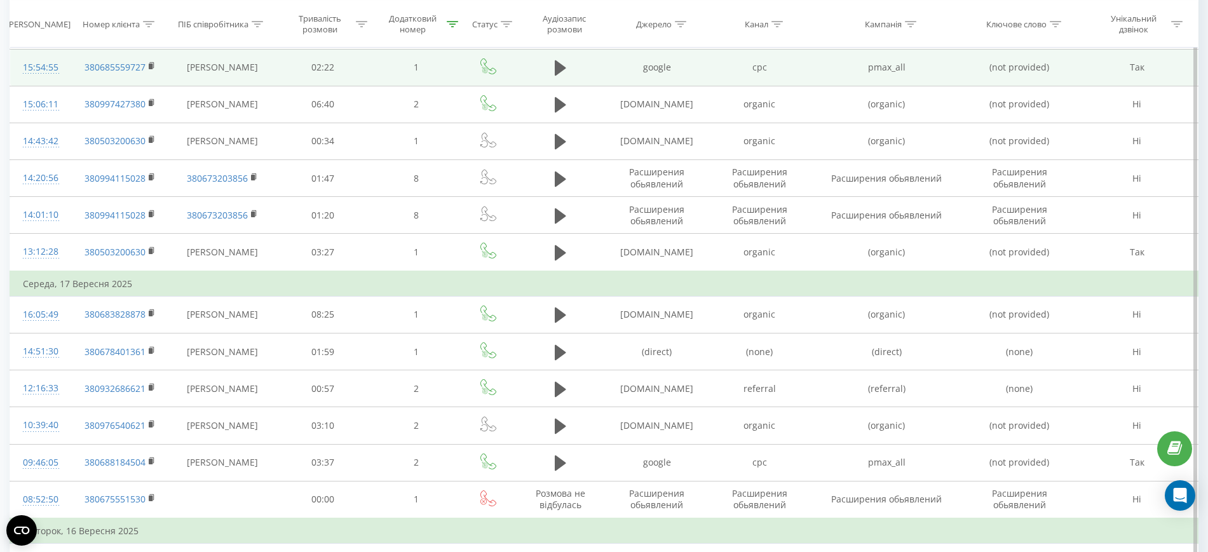
scroll to position [18, 0]
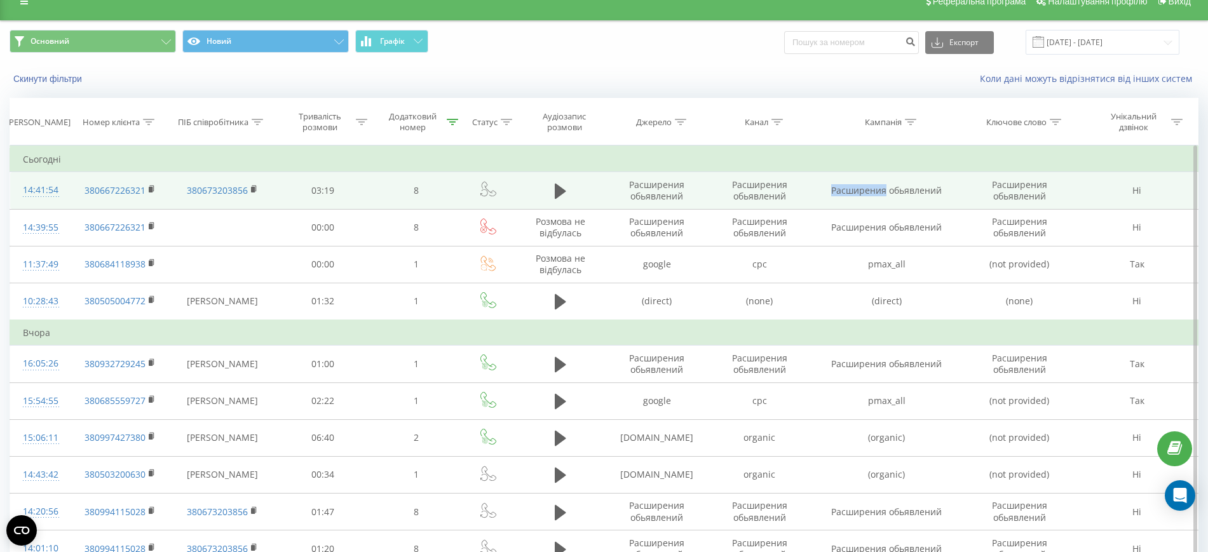
drag, startPoint x: 833, startPoint y: 187, endPoint x: 884, endPoint y: 194, distance: 51.2
click at [884, 194] on td "Расширения обьявлений" at bounding box center [887, 190] width 152 height 37
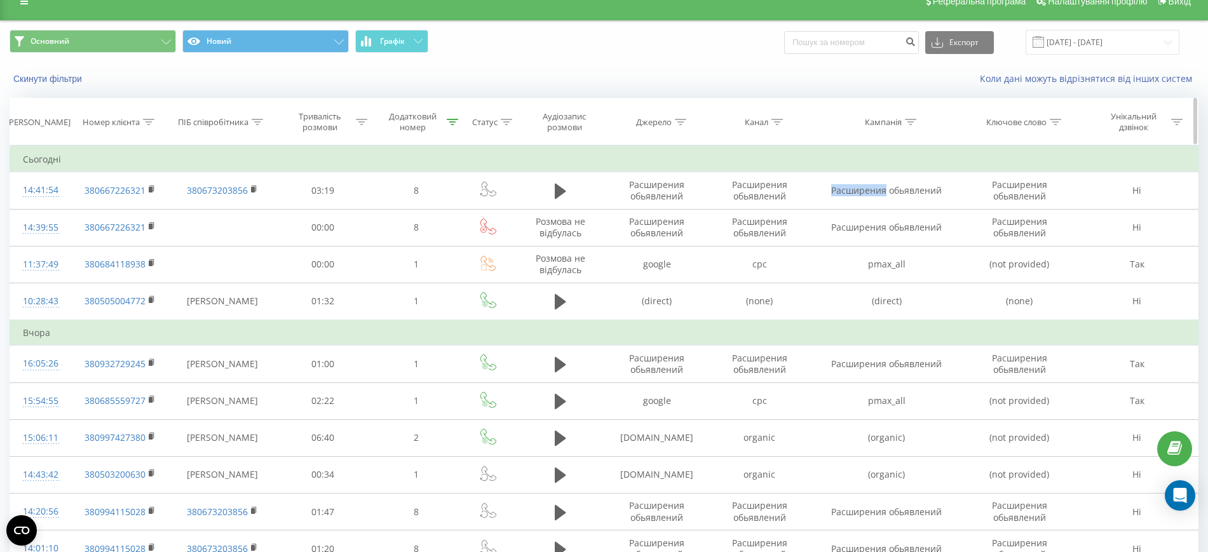
copy td "Расширения"
click at [913, 122] on icon at bounding box center [910, 122] width 11 height 6
click at [881, 212] on input "text" at bounding box center [886, 213] width 112 height 22
paste input "Расширения"
type input "Расширения"
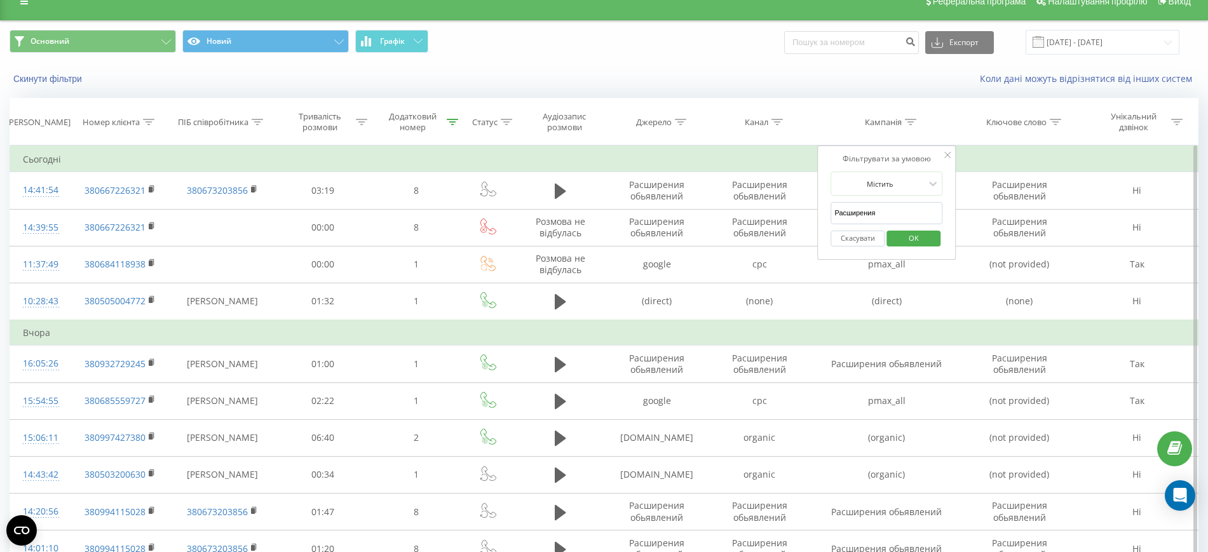
click at [950, 196] on div "Фільтрувати за умовою Містить Расширения Скасувати OK" at bounding box center [886, 202] width 138 height 114
click at [921, 236] on span "OK" at bounding box center [914, 238] width 36 height 20
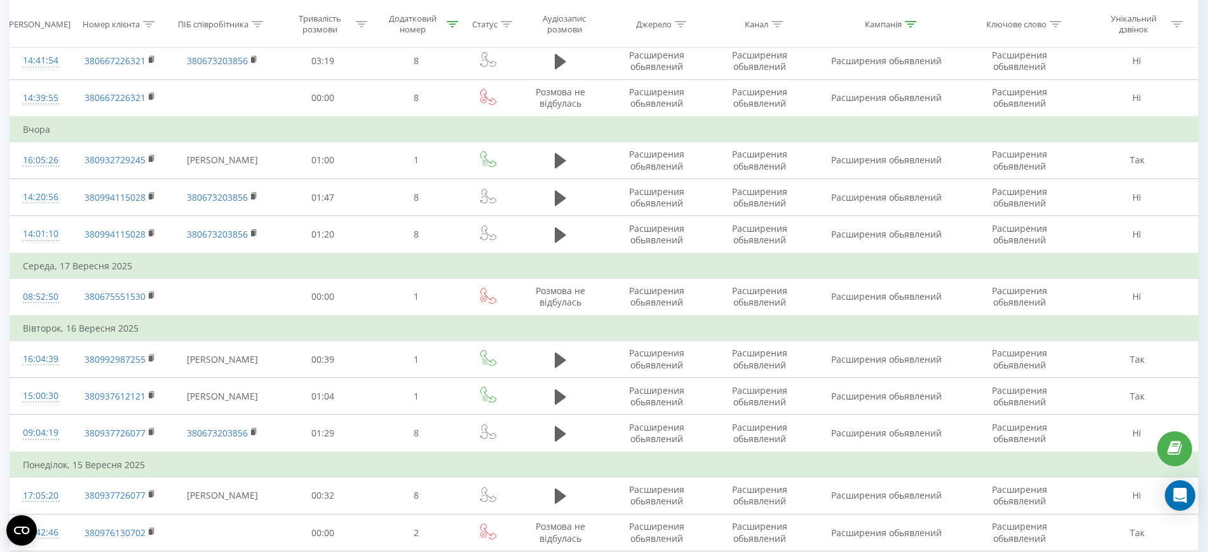
scroll to position [231, 0]
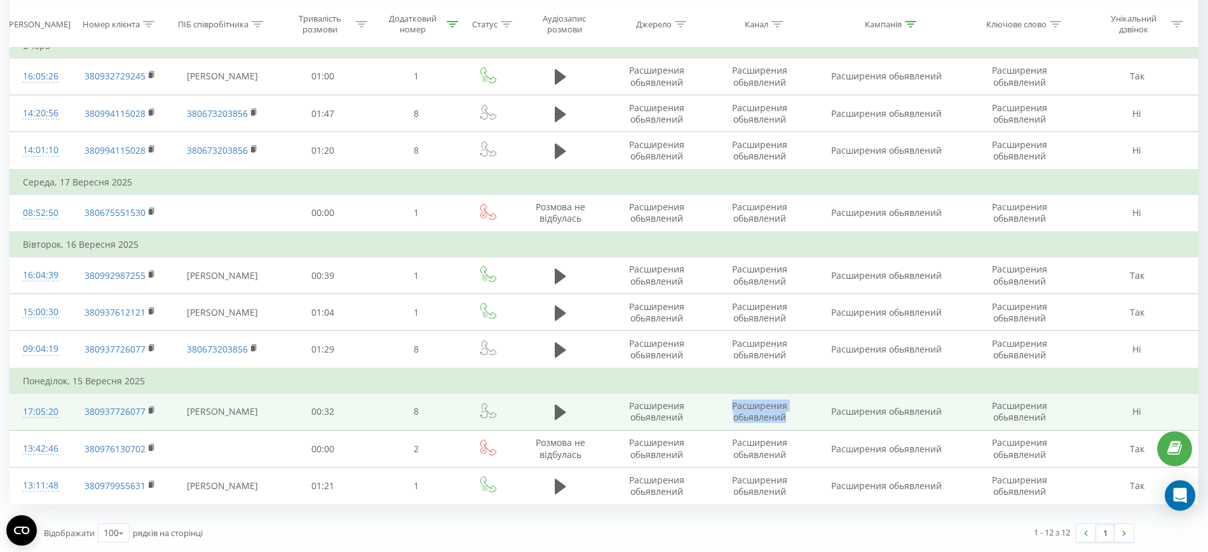
drag, startPoint x: 732, startPoint y: 403, endPoint x: 791, endPoint y: 415, distance: 60.3
click at [791, 415] on td "Расширения обьявлений" at bounding box center [759, 411] width 102 height 37
copy td "Расширения обьявлений"
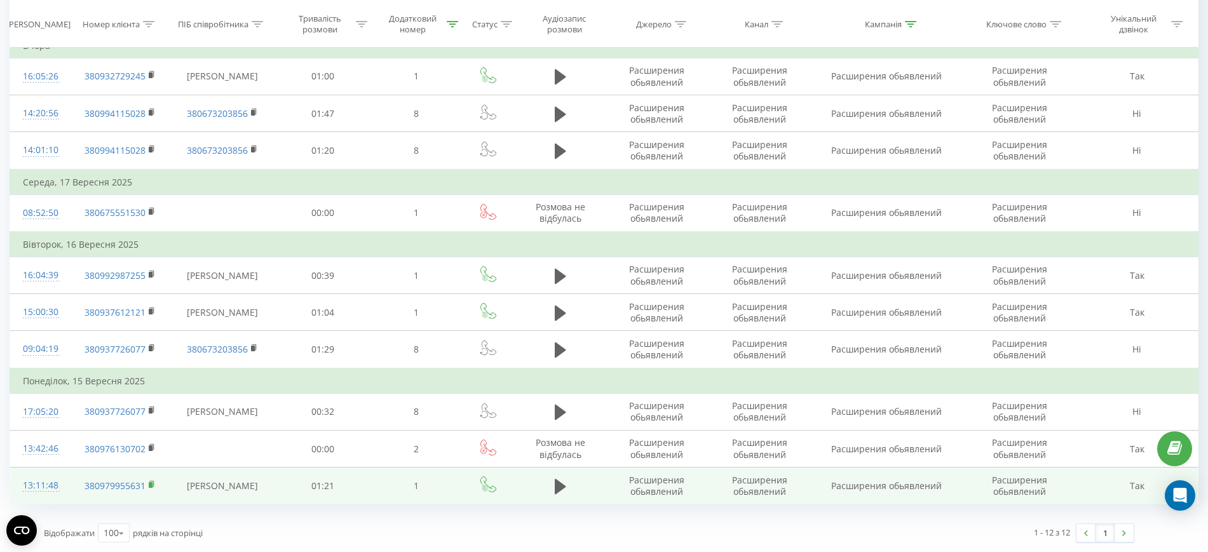
click at [149, 482] on rect at bounding box center [151, 485] width 4 height 6
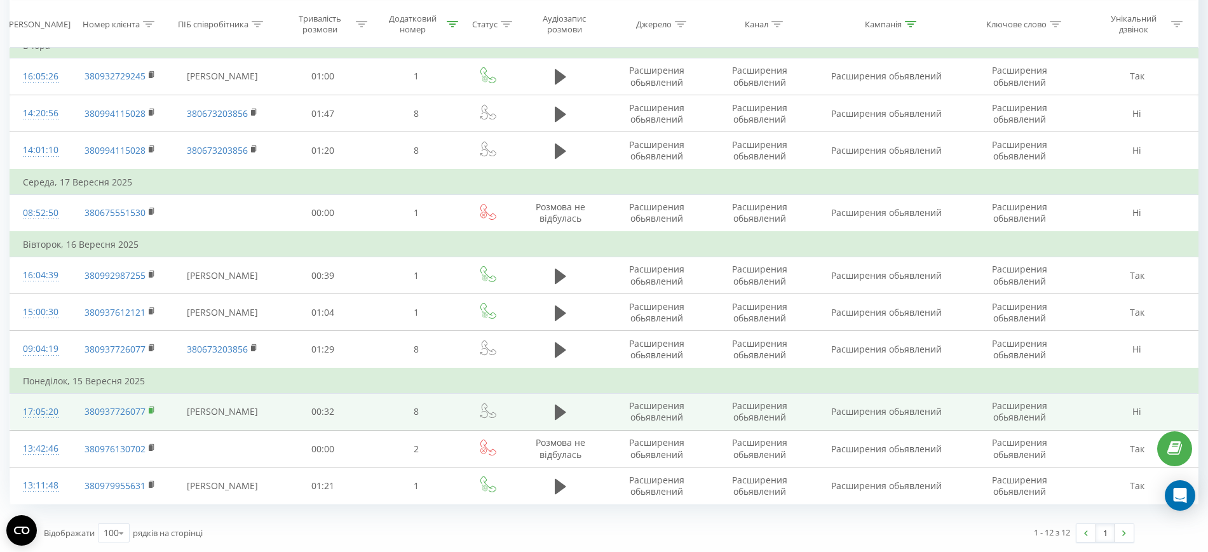
click at [151, 409] on rect at bounding box center [151, 411] width 4 height 6
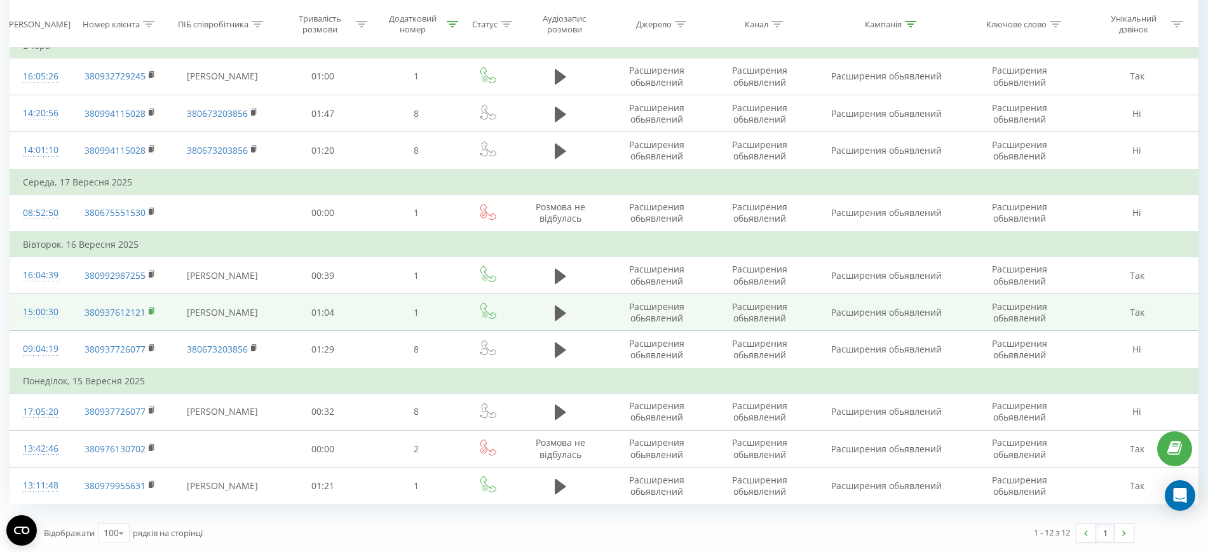
click at [151, 312] on rect at bounding box center [151, 312] width 4 height 6
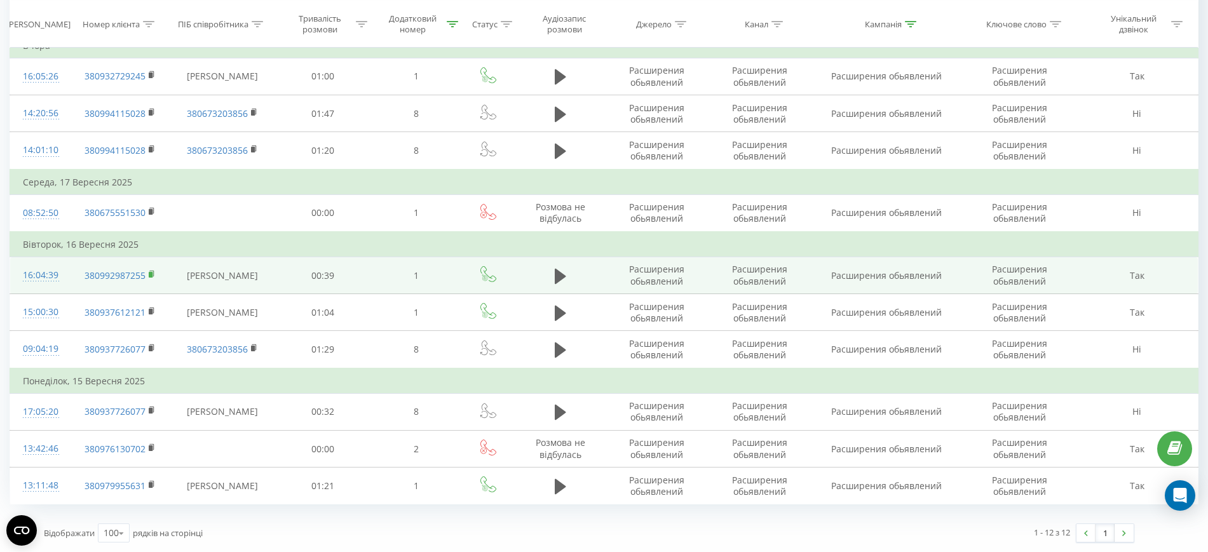
click at [152, 272] on rect at bounding box center [151, 275] width 4 height 6
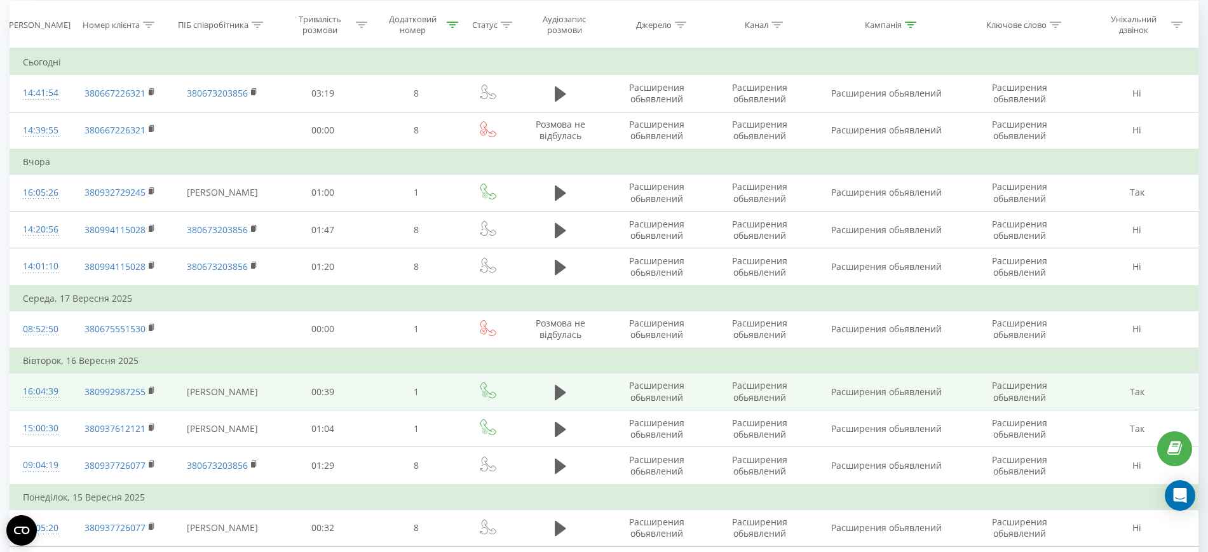
scroll to position [72, 0]
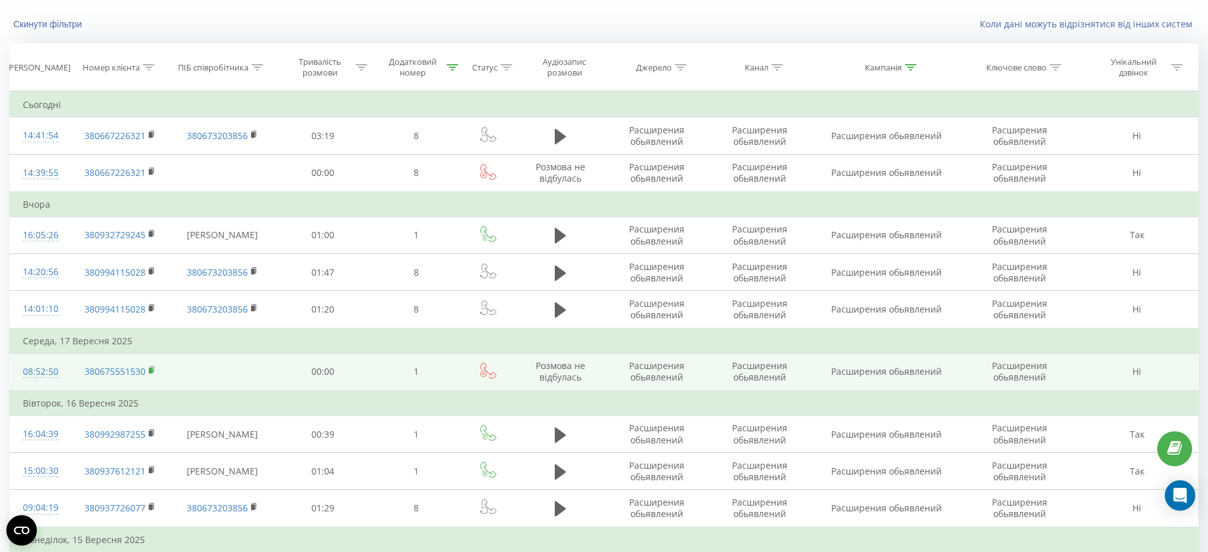
click at [150, 370] on rect at bounding box center [151, 371] width 4 height 6
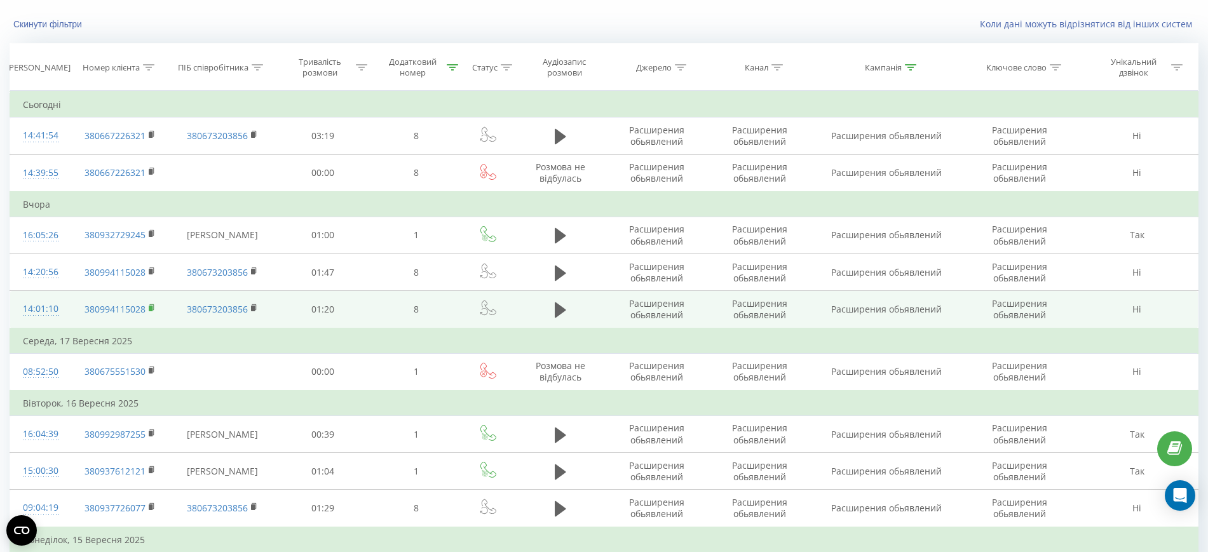
click at [151, 304] on icon at bounding box center [152, 308] width 7 height 9
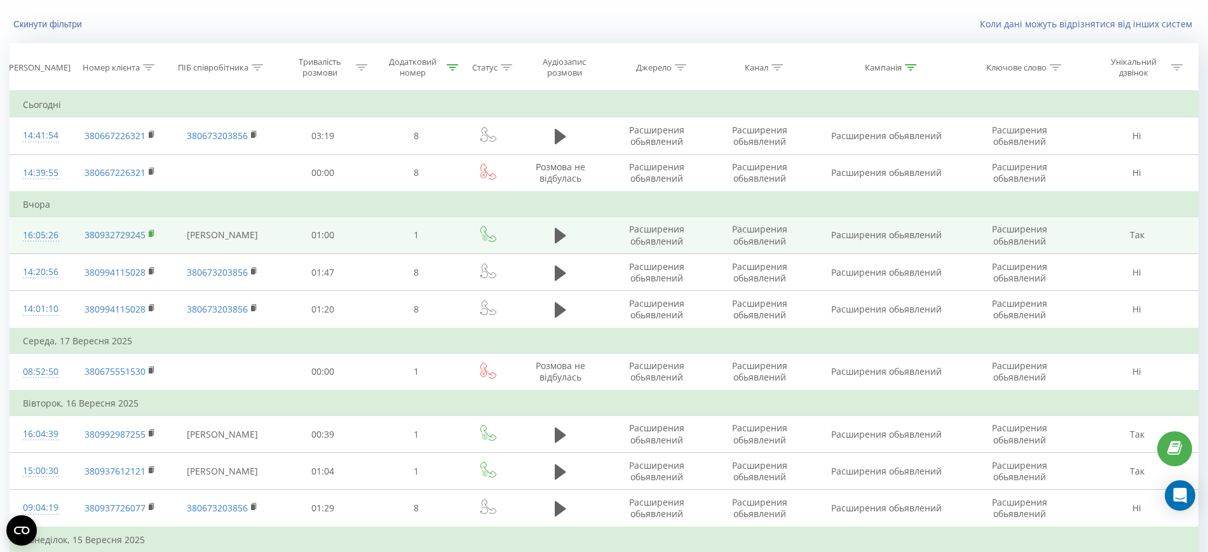
click at [149, 231] on icon at bounding box center [152, 233] width 7 height 9
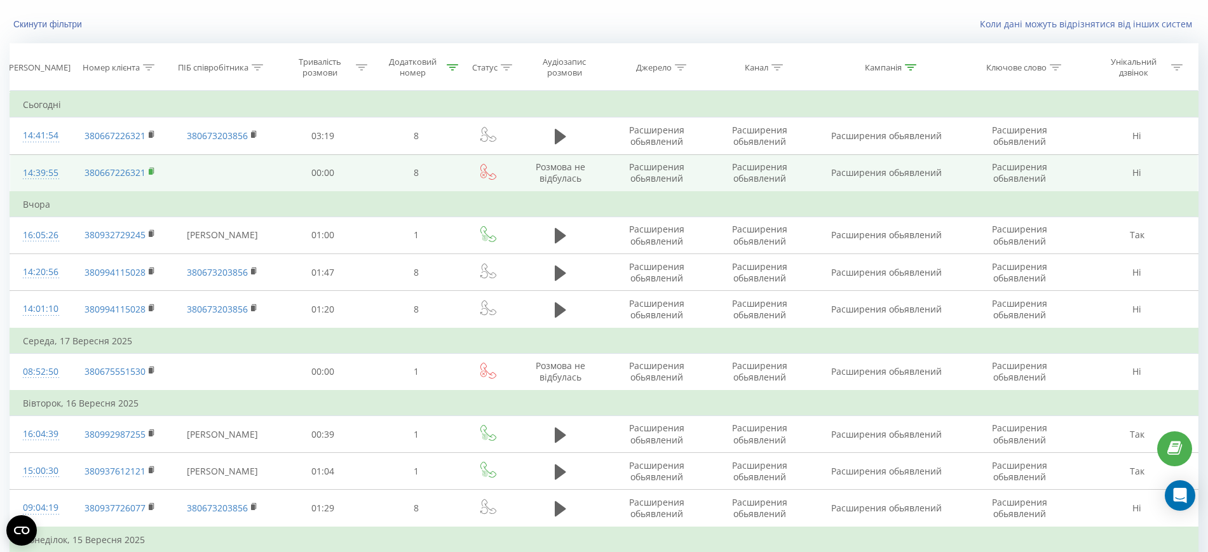
click at [151, 170] on rect at bounding box center [151, 172] width 4 height 6
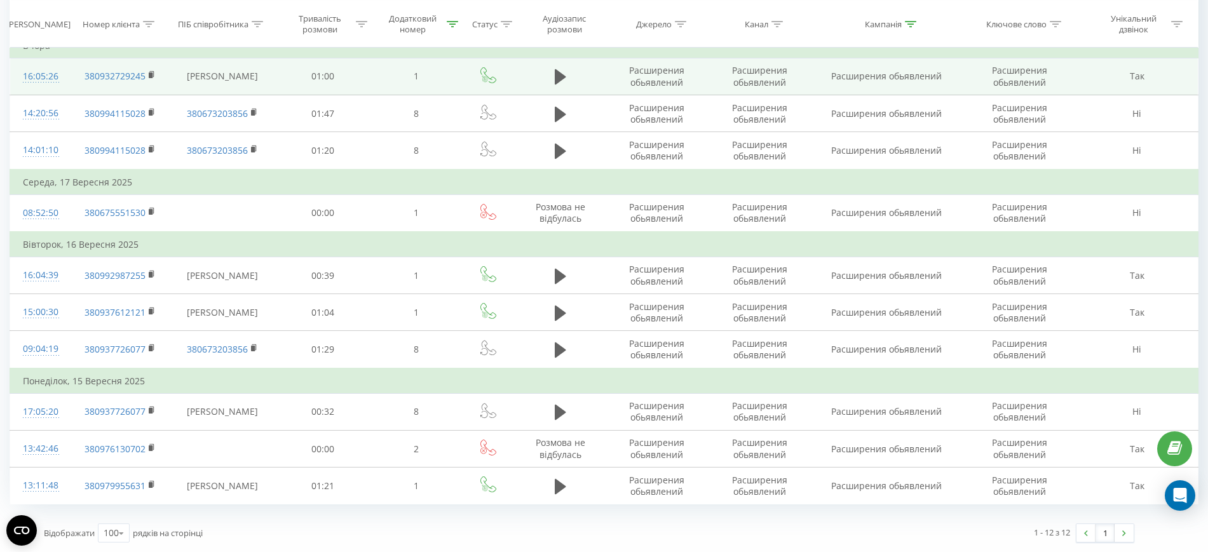
scroll to position [0, 0]
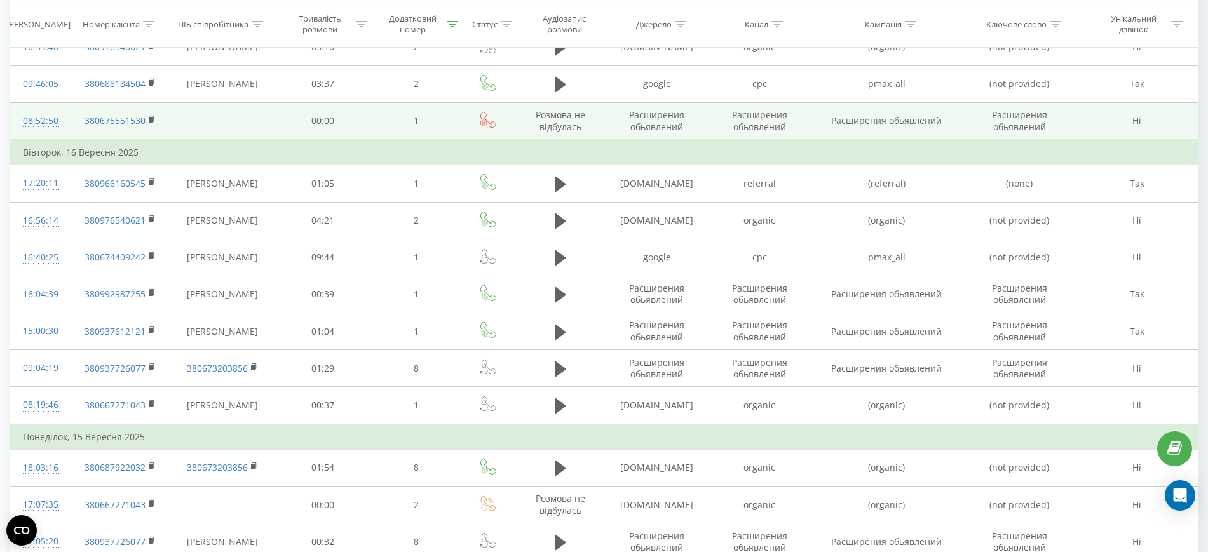
scroll to position [1007, 0]
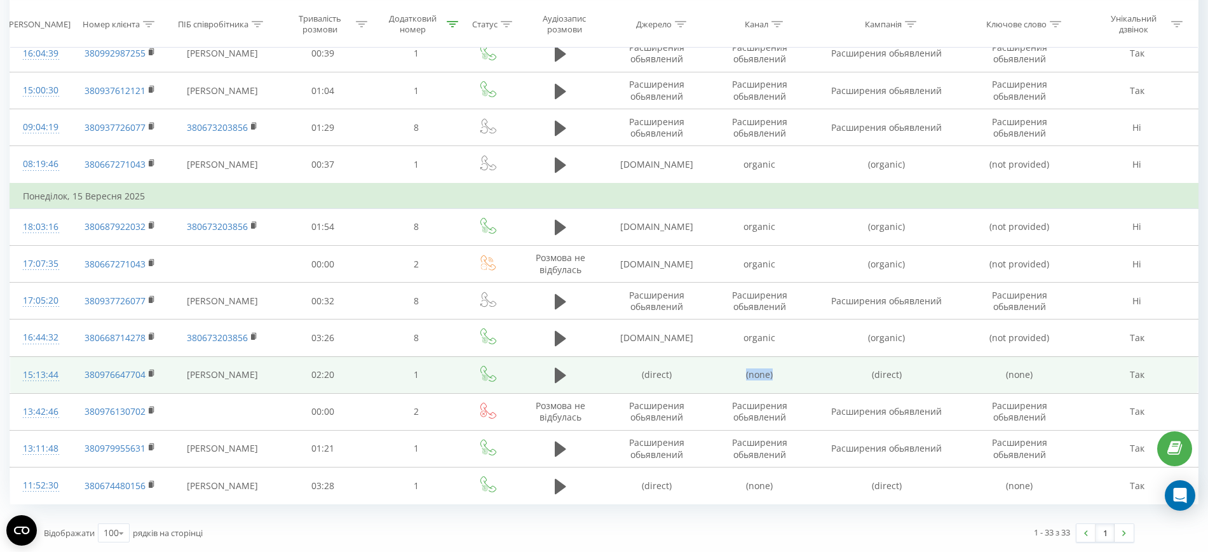
drag, startPoint x: 738, startPoint y: 374, endPoint x: 774, endPoint y: 380, distance: 36.1
click at [774, 380] on td "(none)" at bounding box center [759, 374] width 102 height 37
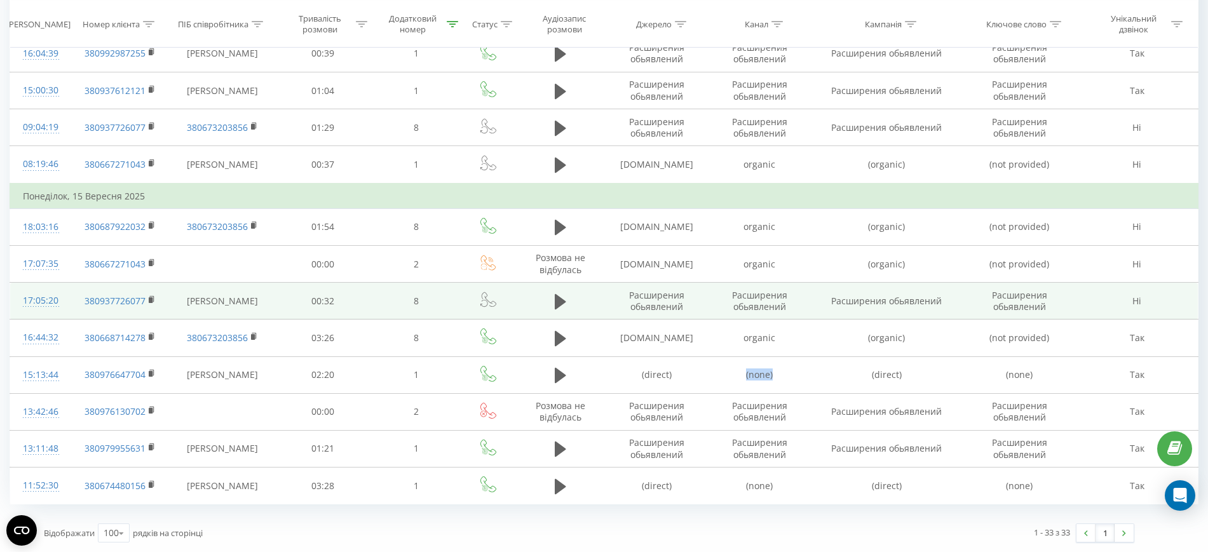
copy td "(none)"
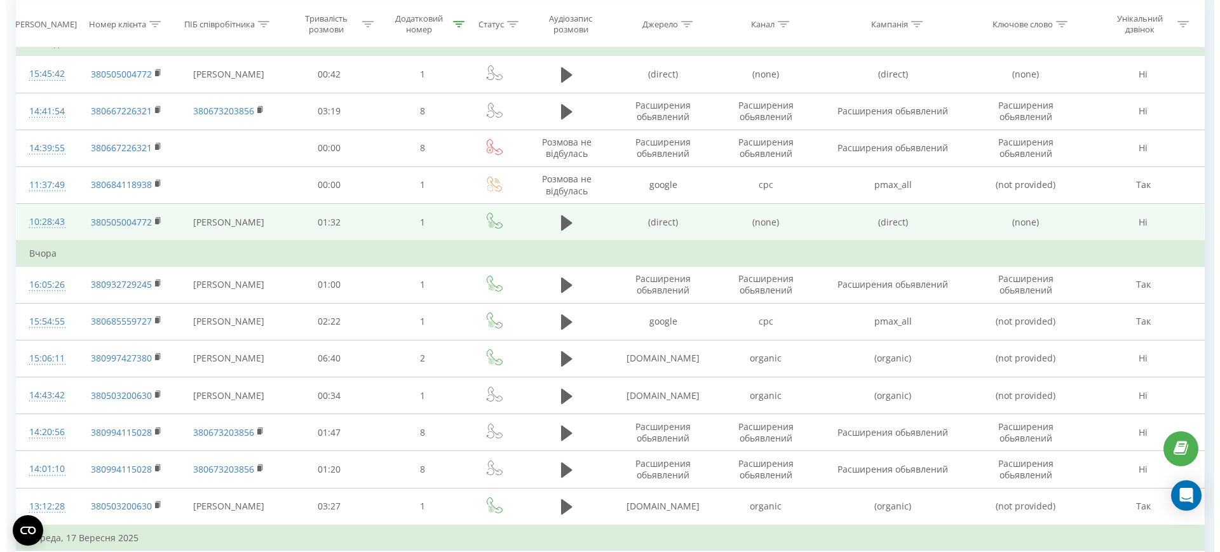
scroll to position [0, 0]
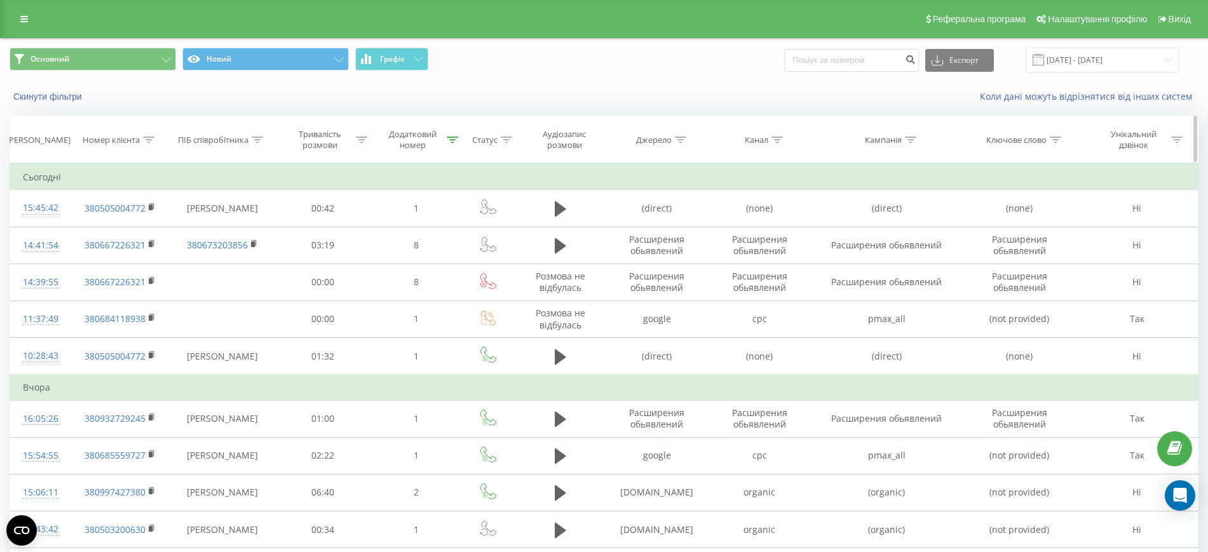
click at [776, 141] on icon at bounding box center [776, 140] width 11 height 6
click at [770, 228] on input "text" at bounding box center [759, 231] width 112 height 22
paste input "(none)"
type input "(none)"
click at [800, 259] on span "OK" at bounding box center [787, 256] width 36 height 20
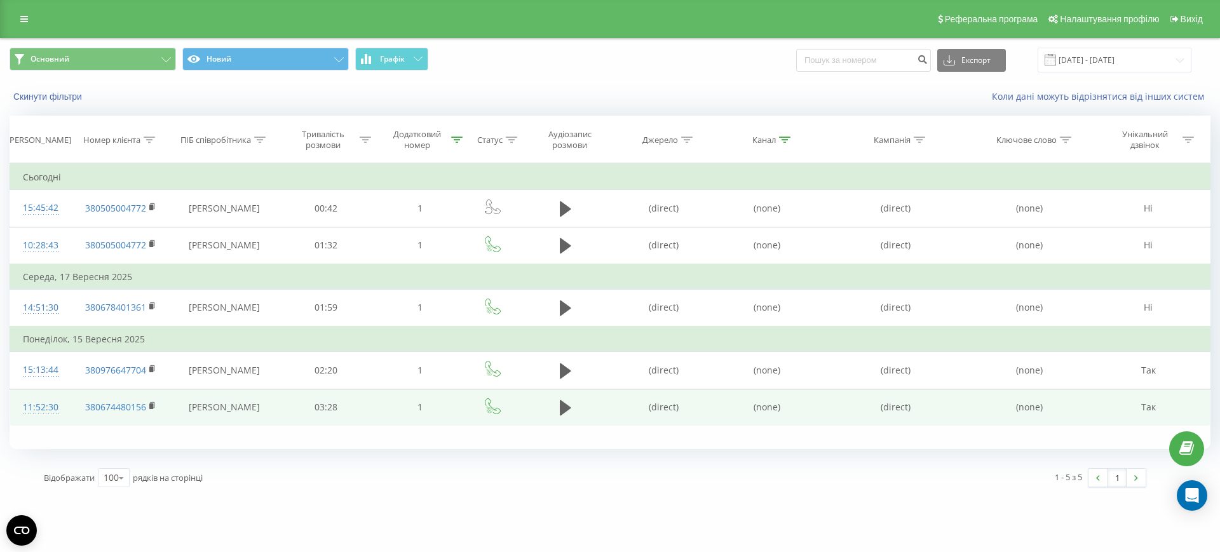
click at [149, 403] on td "380674480156" at bounding box center [121, 407] width 100 height 37
click at [154, 406] on icon at bounding box center [152, 405] width 7 height 9
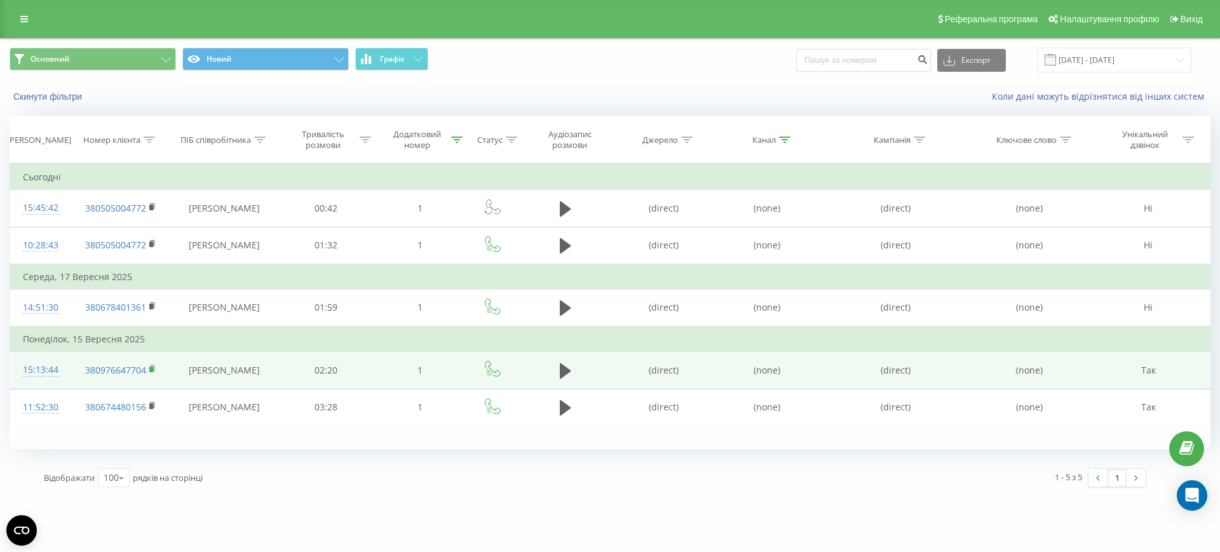
click at [151, 370] on rect at bounding box center [151, 370] width 4 height 6
click at [151, 368] on rect at bounding box center [151, 370] width 4 height 6
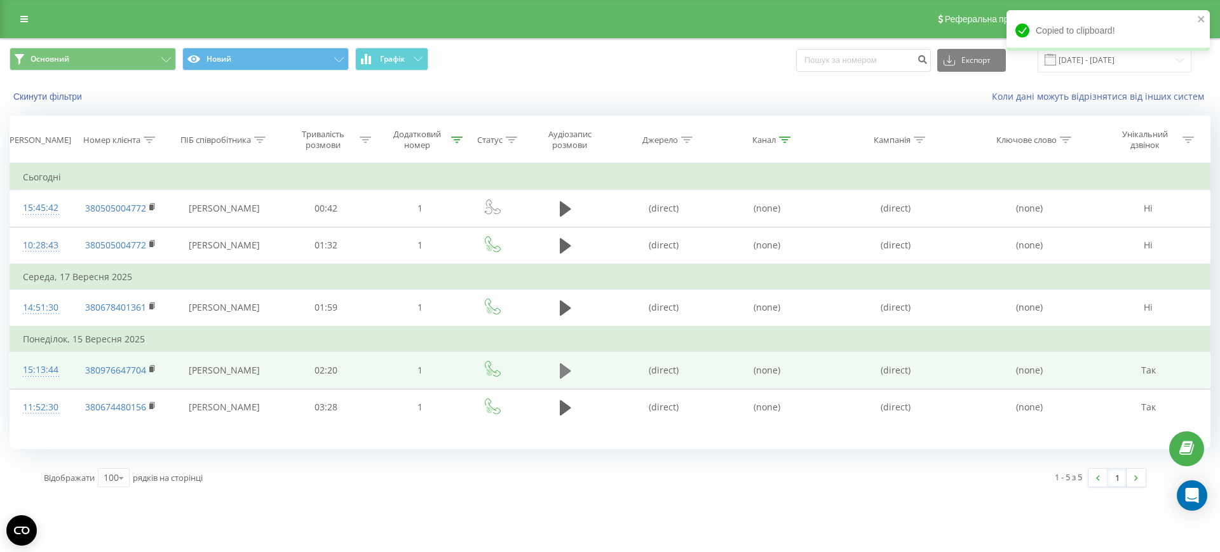
click at [564, 368] on icon at bounding box center [565, 370] width 11 height 15
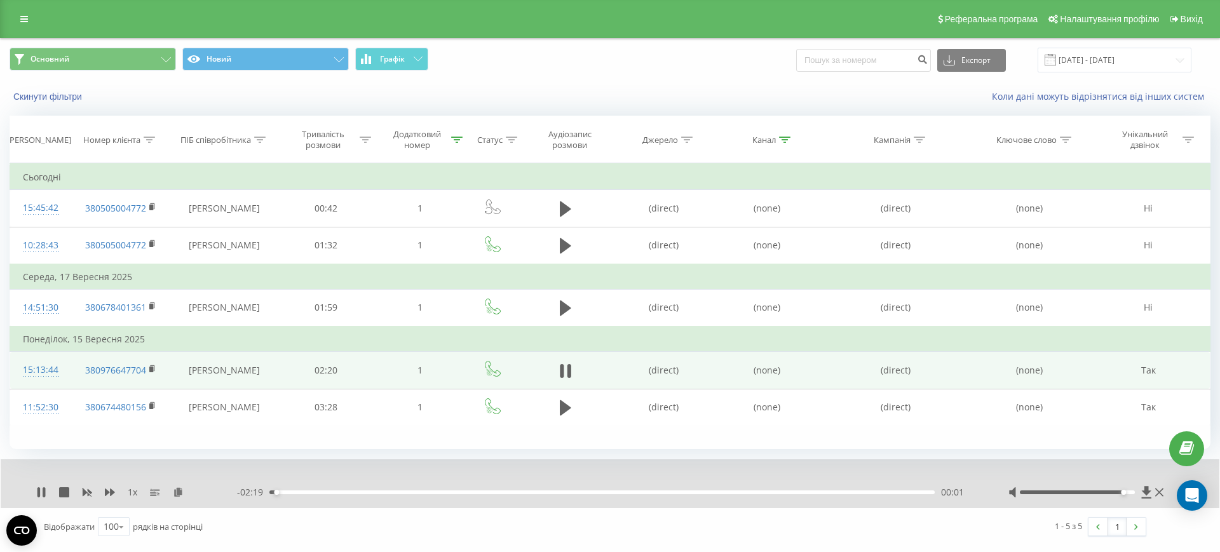
click at [1123, 493] on div at bounding box center [1077, 492] width 116 height 4
click at [566, 371] on icon at bounding box center [565, 371] width 11 height 18
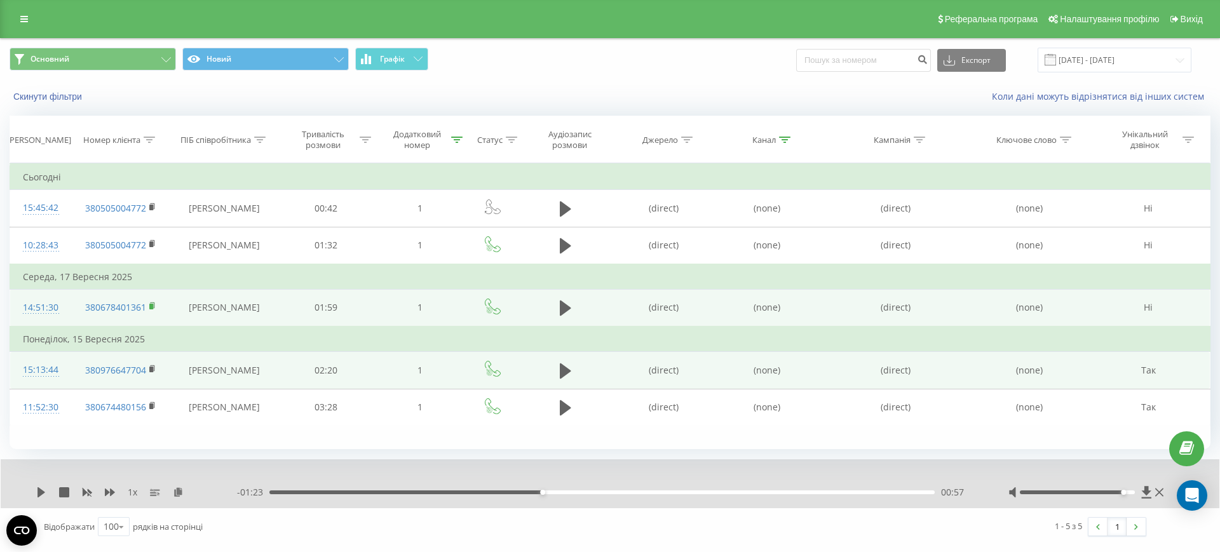
click at [152, 303] on icon at bounding box center [152, 306] width 7 height 9
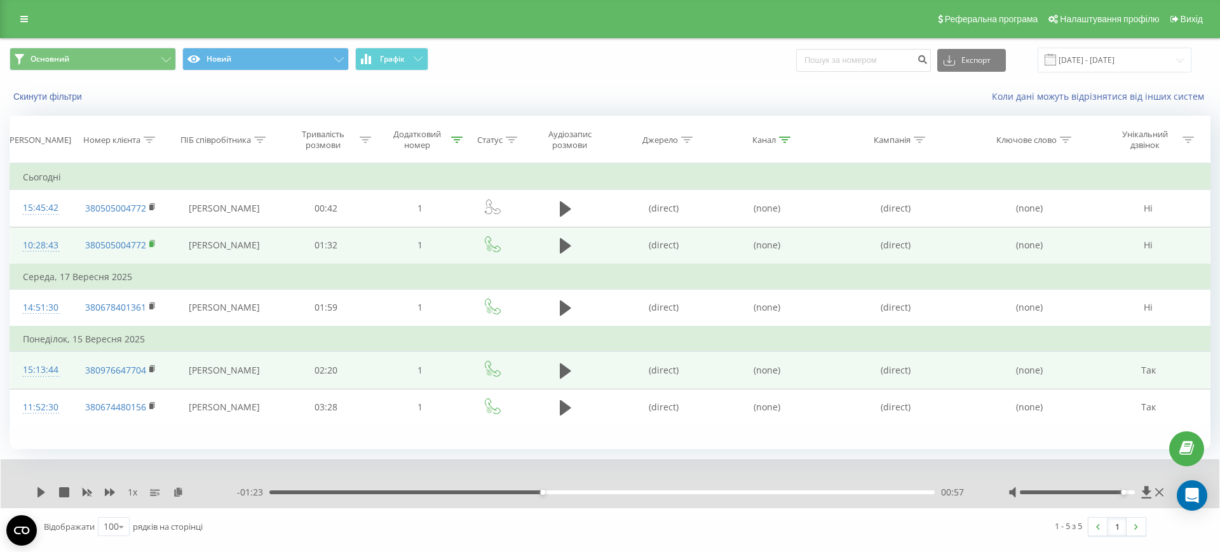
click at [152, 241] on rect at bounding box center [151, 244] width 4 height 6
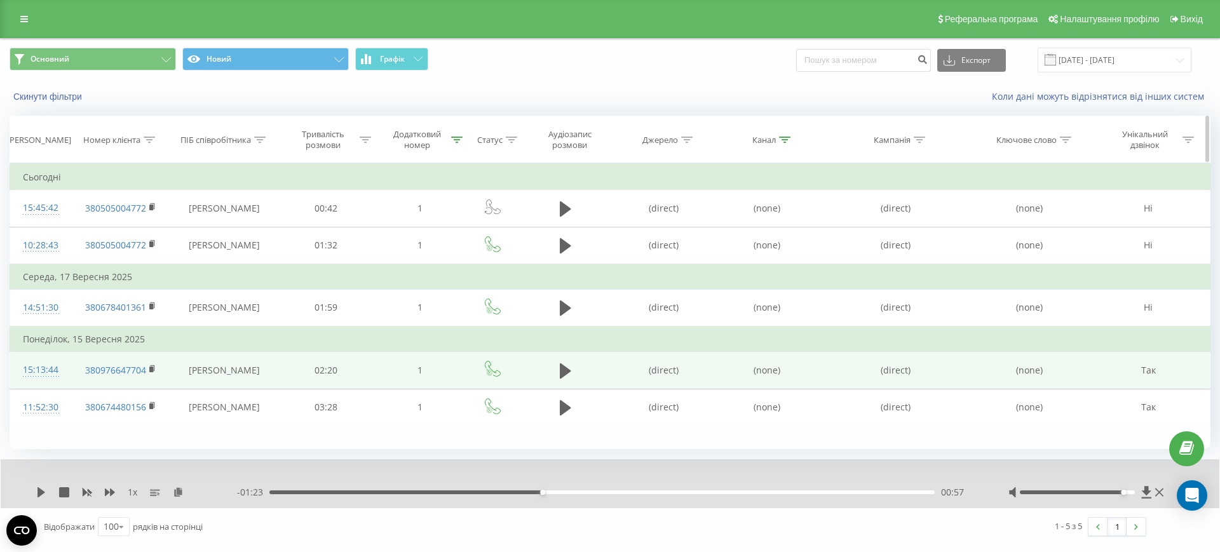
click at [458, 140] on icon at bounding box center [457, 140] width 11 height 6
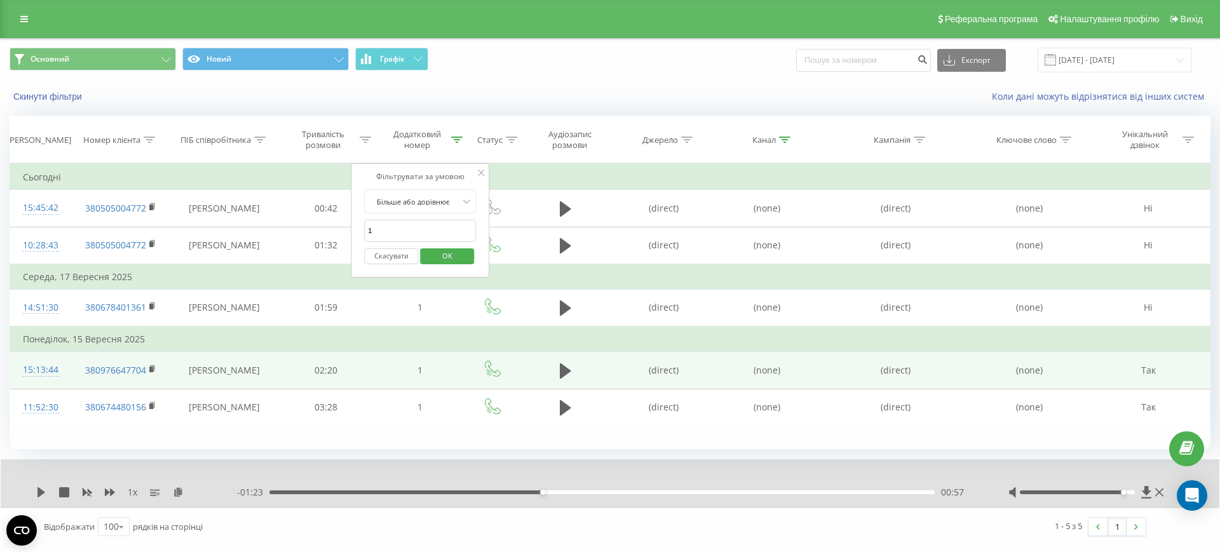
click at [393, 252] on button "Скасувати" at bounding box center [391, 256] width 54 height 16
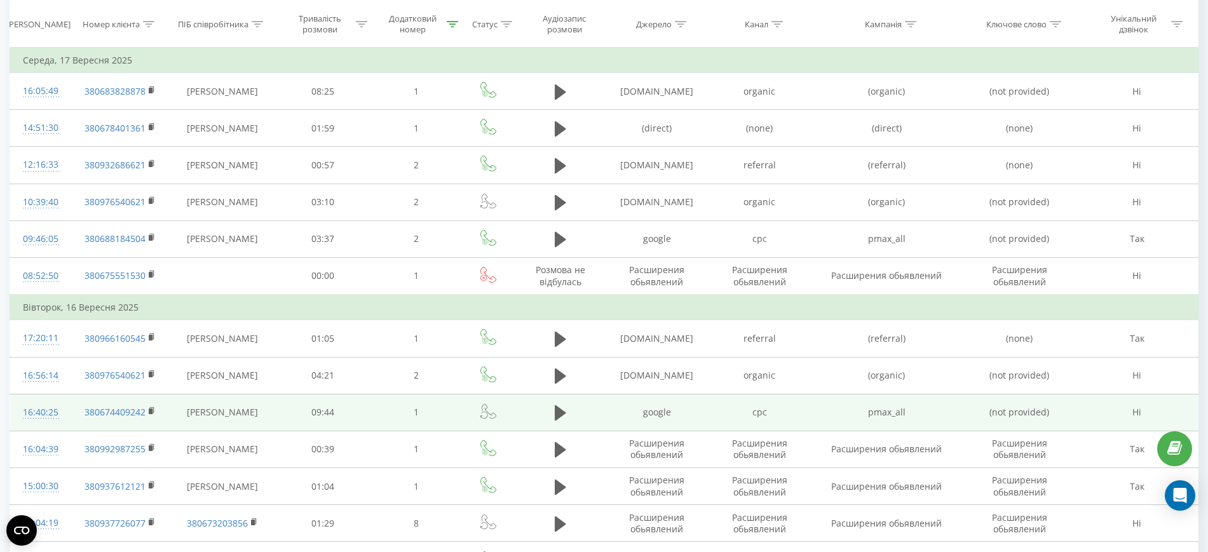
scroll to position [610, 0]
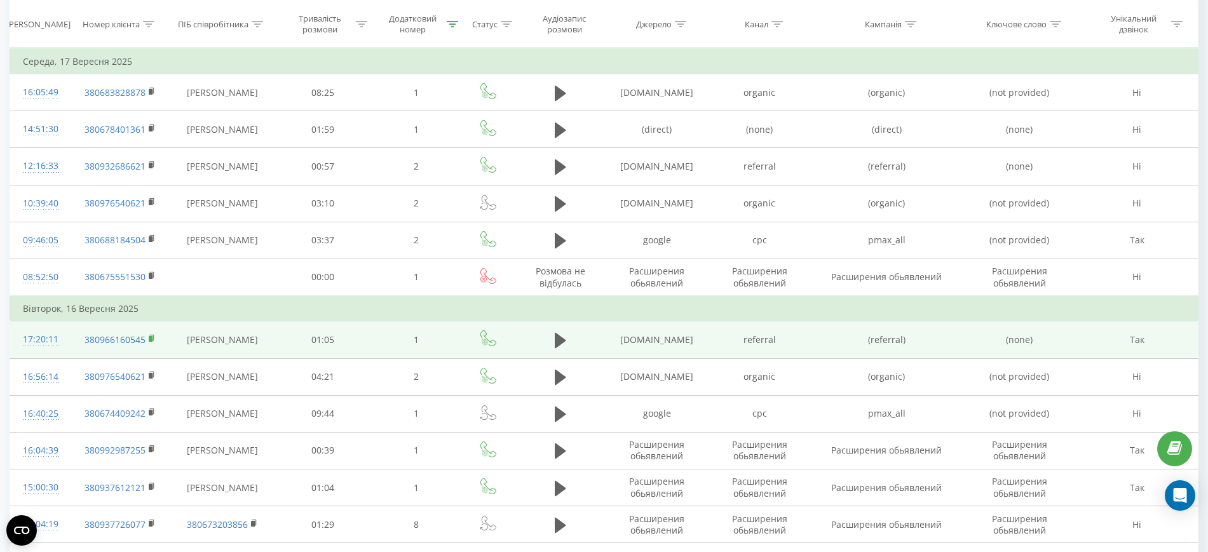
click at [149, 339] on rect at bounding box center [151, 339] width 4 height 6
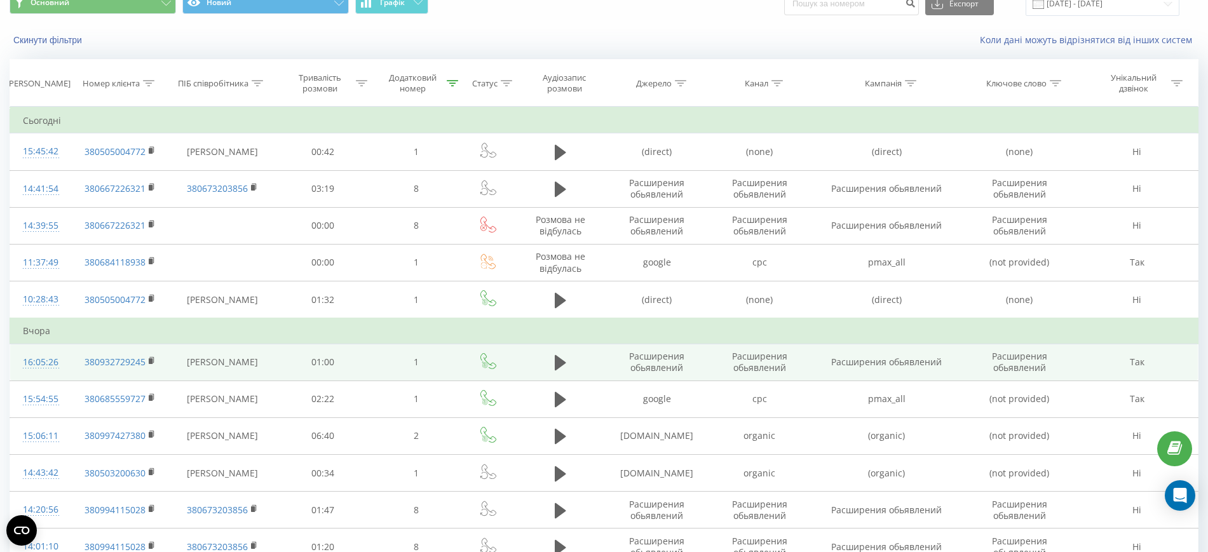
scroll to position [55, 0]
